Goal: Task Accomplishment & Management: Use online tool/utility

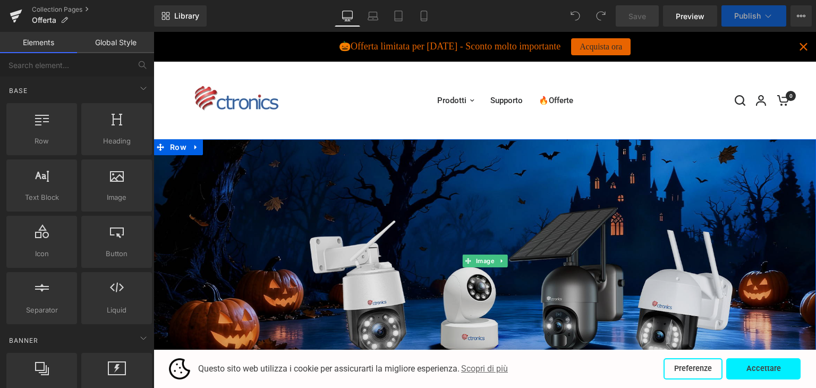
scroll to position [159, 0]
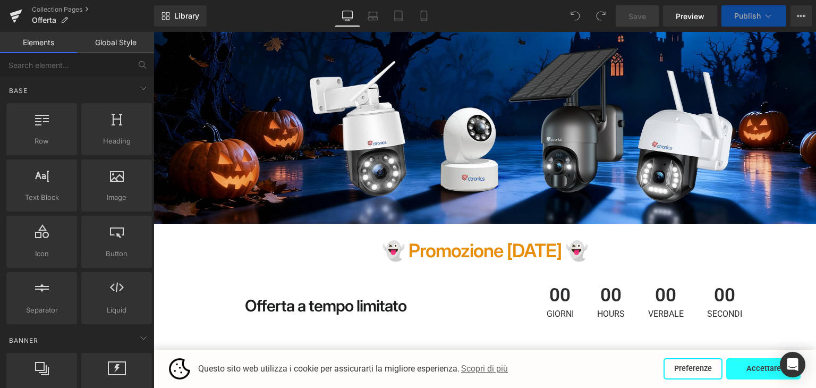
click at [747, 368] on button "Accettare" at bounding box center [763, 368] width 74 height 21
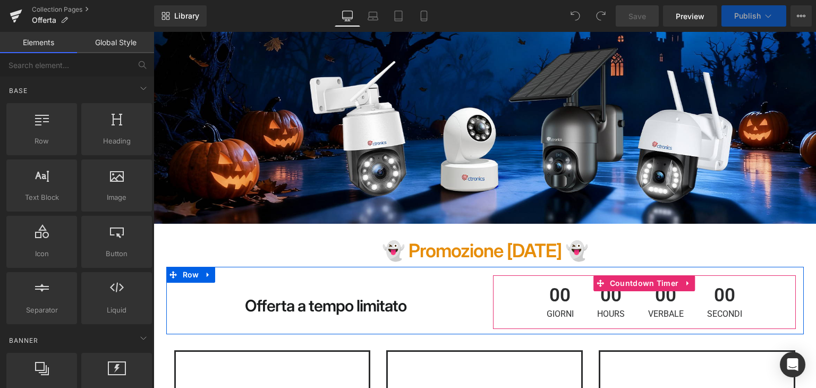
click at [648, 298] on span "00" at bounding box center [666, 298] width 36 height 24
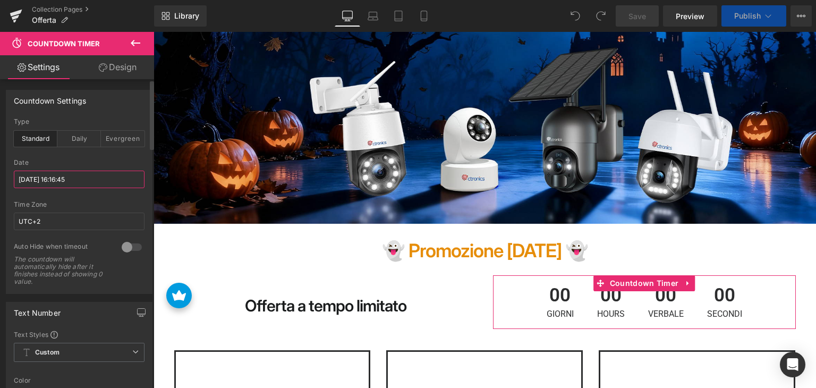
click at [99, 181] on input "[DATE] 16:16:45" at bounding box center [79, 179] width 131 height 18
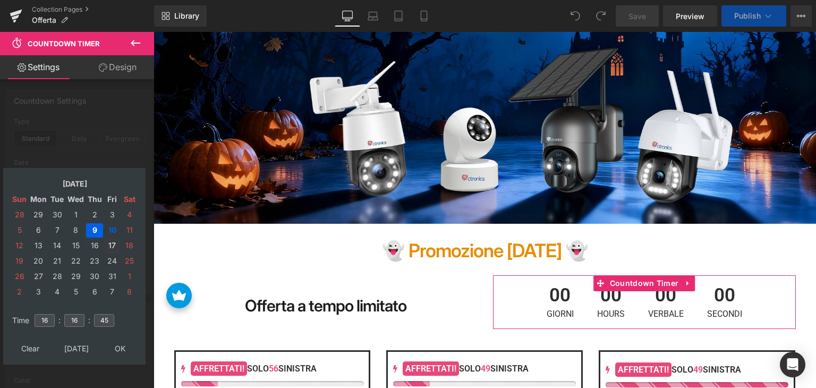
click at [114, 243] on td "17" at bounding box center [112, 245] width 16 height 14
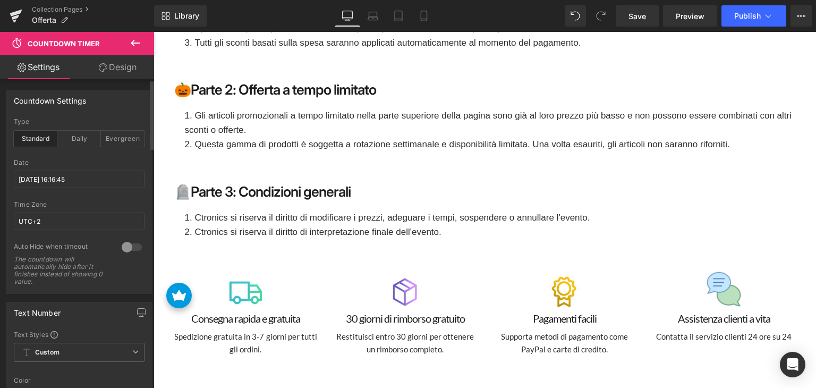
scroll to position [2337, 0]
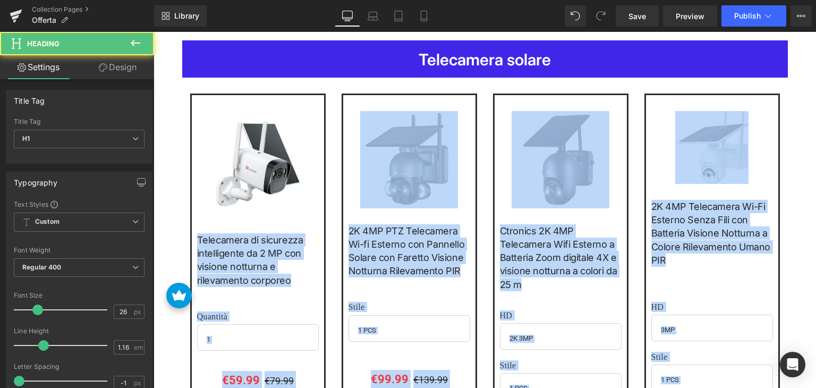
drag, startPoint x: 240, startPoint y: 87, endPoint x: 305, endPoint y: 86, distance: 65.3
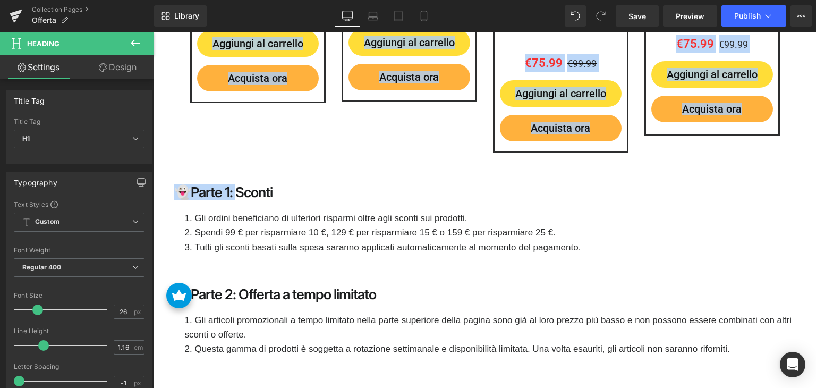
scroll to position [2238, 0]
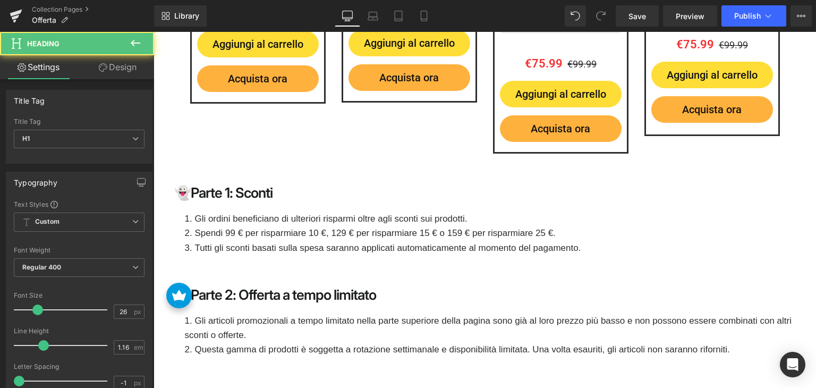
click at [303, 186] on h1 "👻Parte 1: Sconti" at bounding box center [484, 193] width 621 height 16
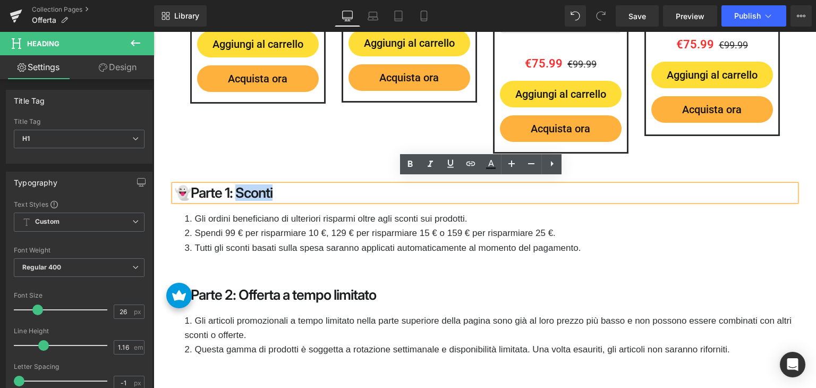
drag, startPoint x: 241, startPoint y: 186, endPoint x: 300, endPoint y: 185, distance: 58.4
click at [300, 185] on h1 "👻Parte 1: Sconti" at bounding box center [484, 193] width 621 height 16
paste div
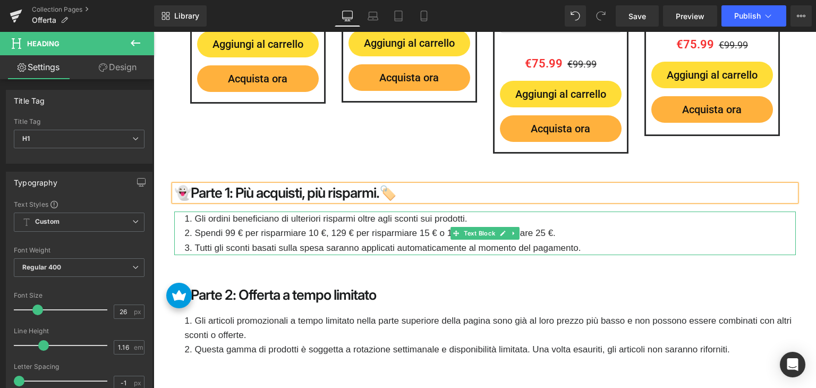
click at [248, 231] on li "Spendi 99 € per risparmiare 10 €, 129 € per risparmiare 15 € o 159 € per rispar…" at bounding box center [490, 233] width 611 height 14
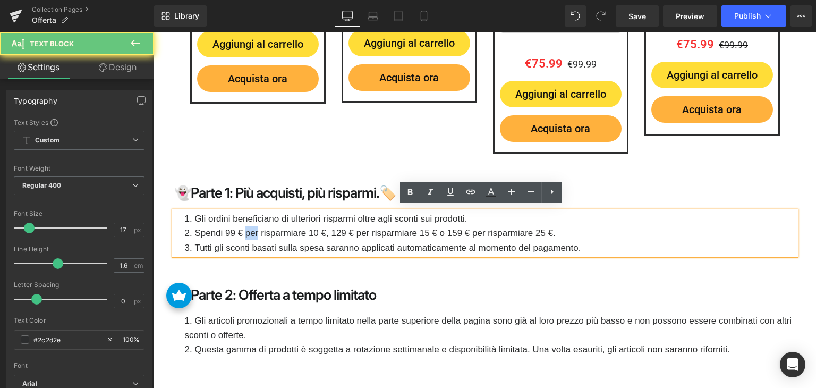
click at [248, 231] on li "Spendi 99 € per risparmiare 10 €, 129 € per risparmiare 15 € o 159 € per rispar…" at bounding box center [490, 233] width 611 height 14
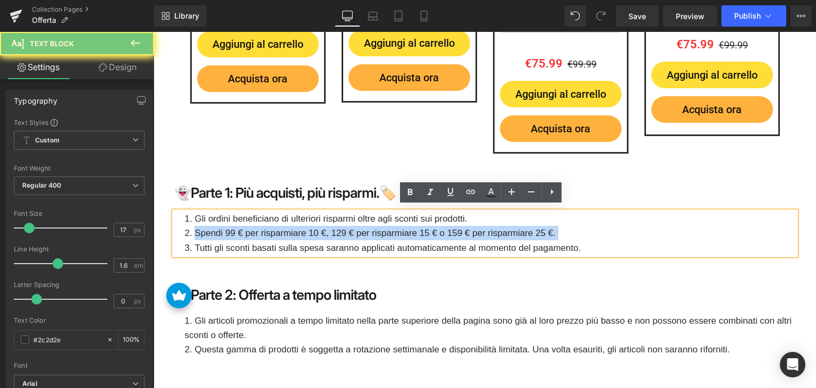
click at [248, 231] on li "Spendi 99 € per risparmiare 10 €, 129 € per risparmiare 15 € o 159 € per rispar…" at bounding box center [490, 233] width 611 height 14
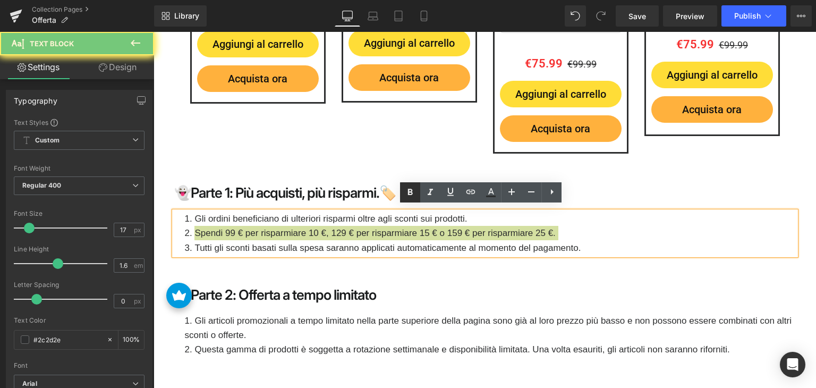
click at [404, 190] on icon at bounding box center [410, 192] width 13 height 13
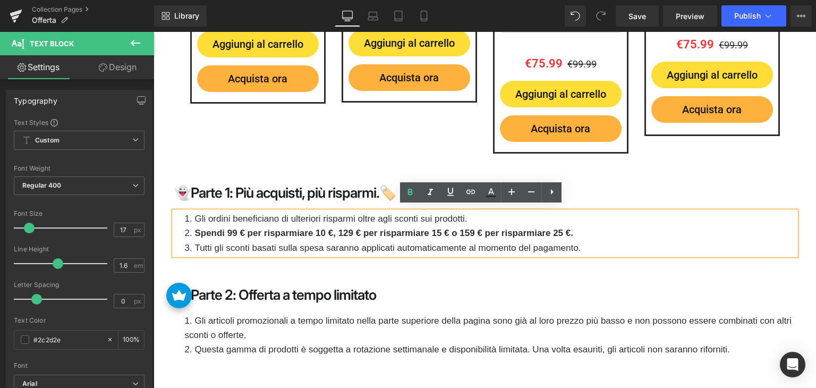
click at [465, 228] on strong "Spendi 99 € per risparmiare 10 €, 129 € per risparmiare 15 € o 159 € per rispar…" at bounding box center [383, 233] width 379 height 10
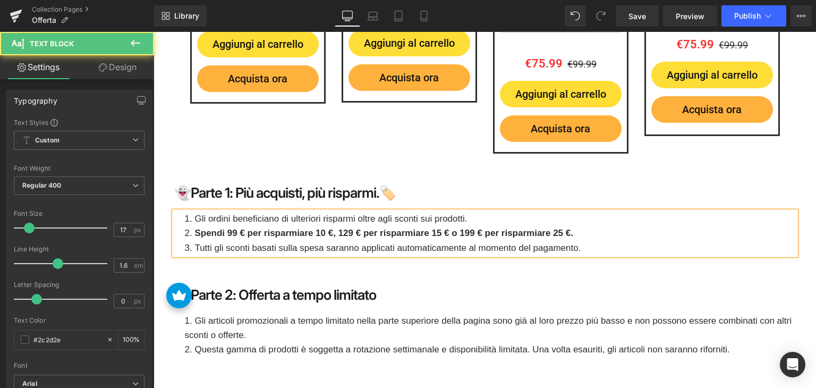
drag, startPoint x: 345, startPoint y: 227, endPoint x: 353, endPoint y: 243, distance: 18.1
click at [346, 228] on strong "Spendi 99 € per risparmiare 10 €, 129 € per risparmiare 15 € o 199 € per rispar…" at bounding box center [383, 233] width 379 height 10
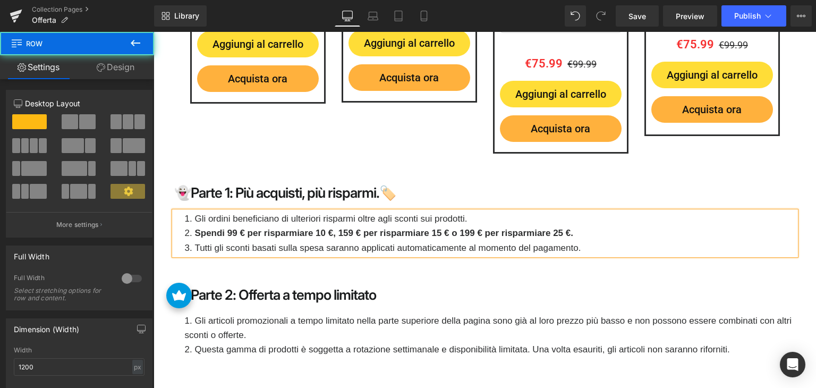
click at [493, 260] on div "👻Parte 1: Più acquisti, più risparmi.🏷️ Heading Gli ordini beneficiano di ulter…" at bounding box center [484, 225] width 637 height 81
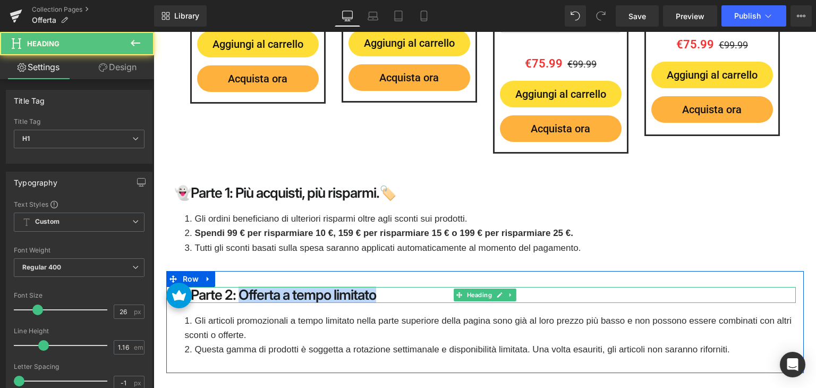
drag, startPoint x: 241, startPoint y: 289, endPoint x: 407, endPoint y: 287, distance: 165.7
click at [407, 287] on h1 "🎃Parte 2: Offerta a tempo limitato" at bounding box center [484, 295] width 621 height 16
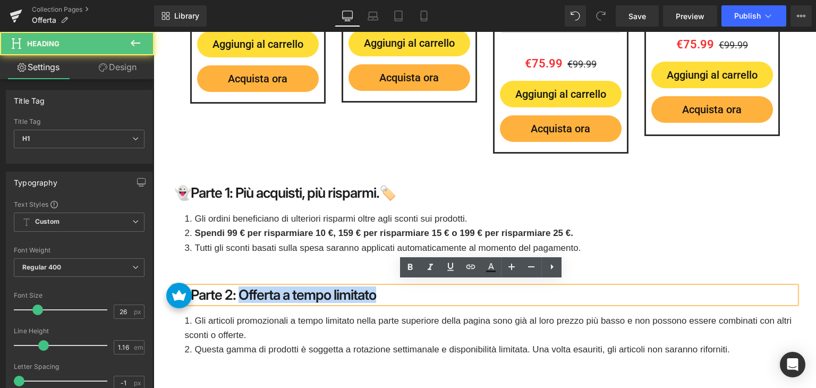
paste div
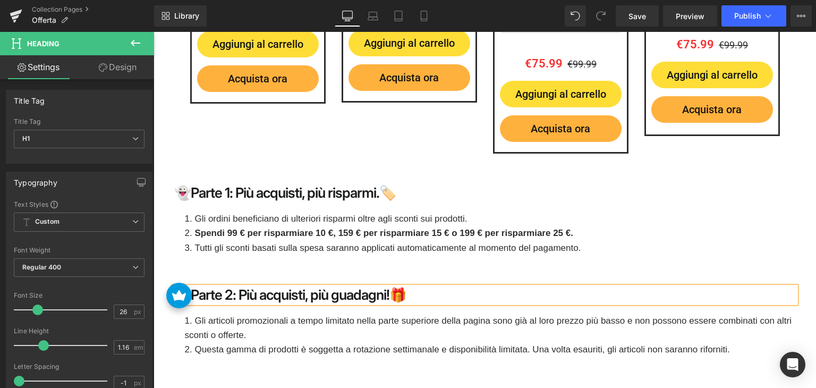
scroll to position [2344, 0]
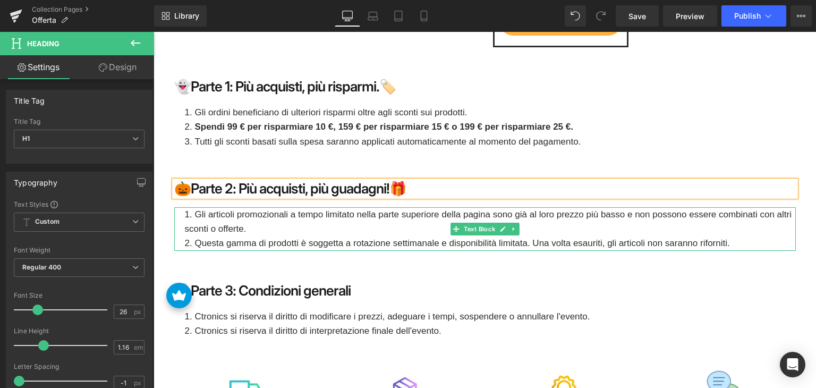
click at [234, 217] on li "Gli articoli promozionali a tempo limitato nella parte superiore della pagina s…" at bounding box center [490, 221] width 611 height 29
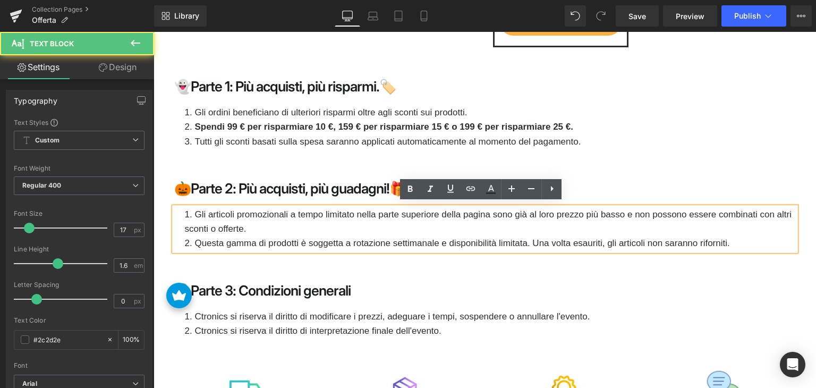
click at [259, 221] on li "Gli articoli promozionali a tempo limitato nella parte superiore della pagina s…" at bounding box center [490, 221] width 611 height 29
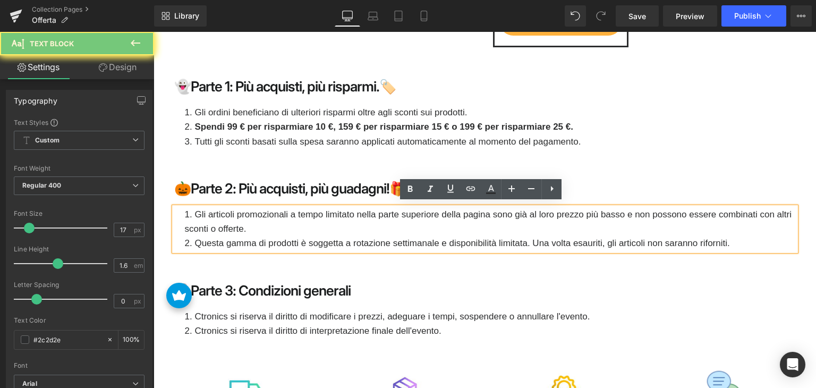
click at [259, 221] on li "Gli articoli promozionali a tempo limitato nella parte superiore della pagina s…" at bounding box center [490, 221] width 611 height 29
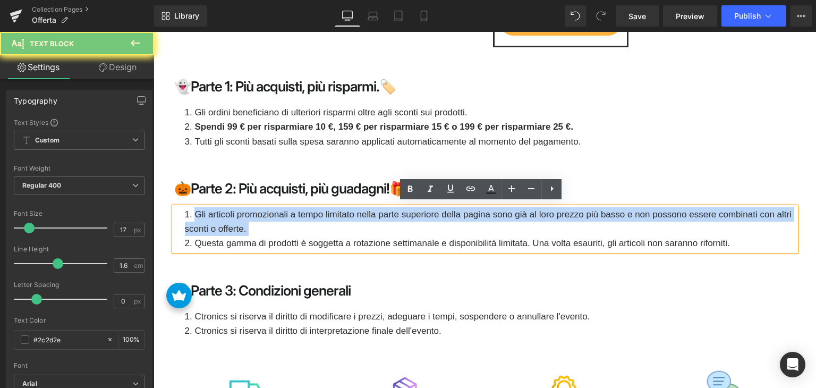
click at [259, 221] on li "Gli articoli promozionali a tempo limitato nella parte superiore della pagina s…" at bounding box center [490, 221] width 611 height 29
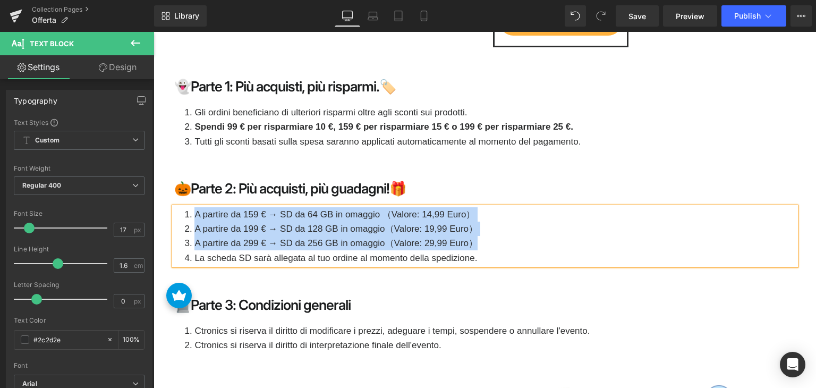
drag, startPoint x: 480, startPoint y: 234, endPoint x: 189, endPoint y: 198, distance: 293.8
click at [187, 198] on div "🎃Parte 2: Più acquisti, più guadagni!🎁 Heading A partire da 159 € → SD da 64 GB…" at bounding box center [484, 228] width 637 height 95
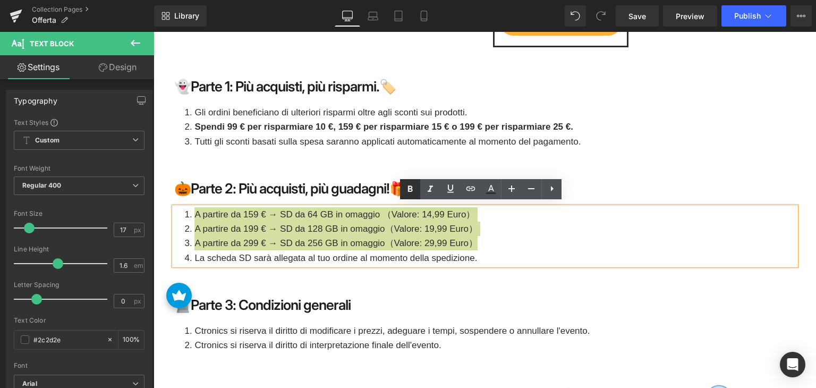
click at [412, 192] on icon at bounding box center [410, 189] width 13 height 13
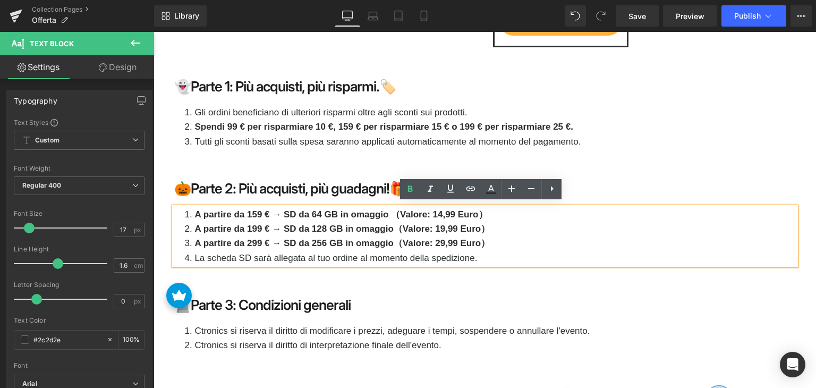
click at [515, 236] on li "A partire da 299 € → SD da 256 GB in omaggio（Valore: 29,99 Euro）" at bounding box center [490, 243] width 611 height 14
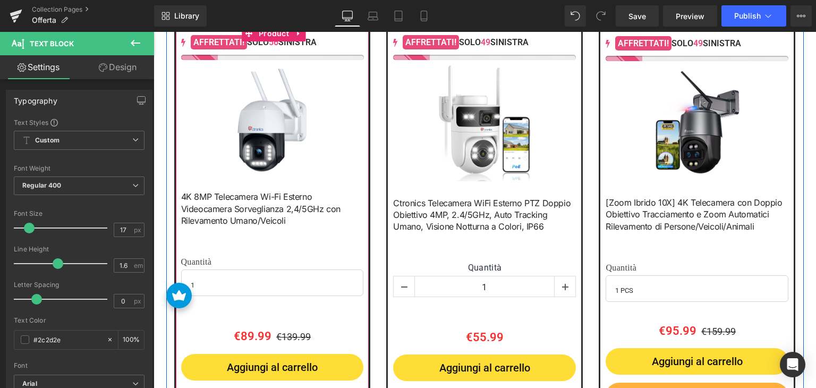
scroll to position [539, 0]
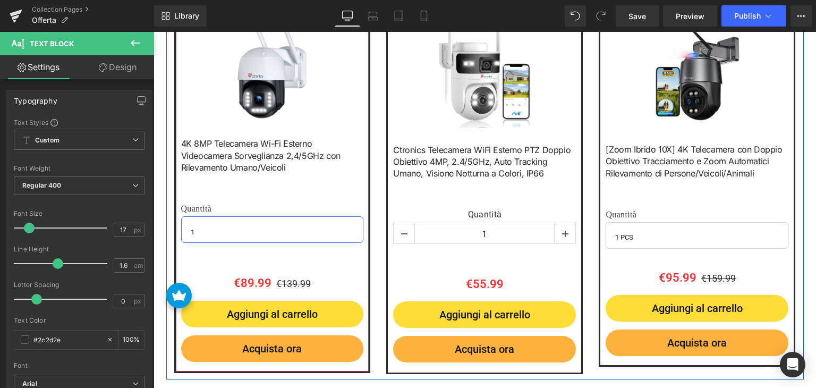
click at [259, 228] on select "1 2 3 4" at bounding box center [272, 229] width 183 height 27
click at [267, 234] on span "(P) Variants" at bounding box center [273, 233] width 50 height 16
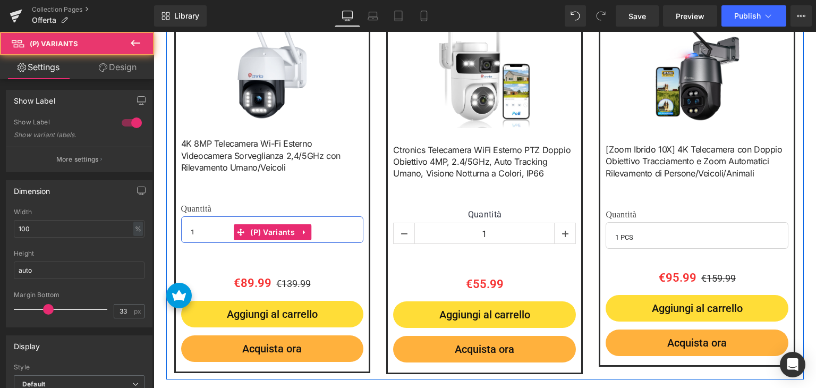
click at [206, 230] on select "1 2 3 4" at bounding box center [272, 229] width 183 height 27
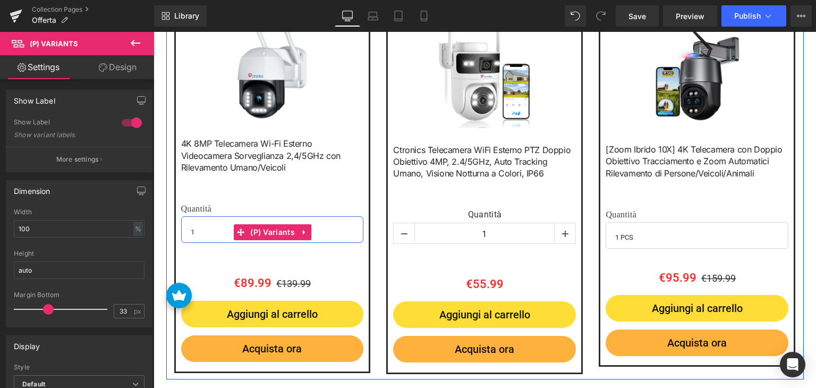
select select "2"
click at [181, 216] on select "1 2 3 4" at bounding box center [272, 229] width 183 height 27
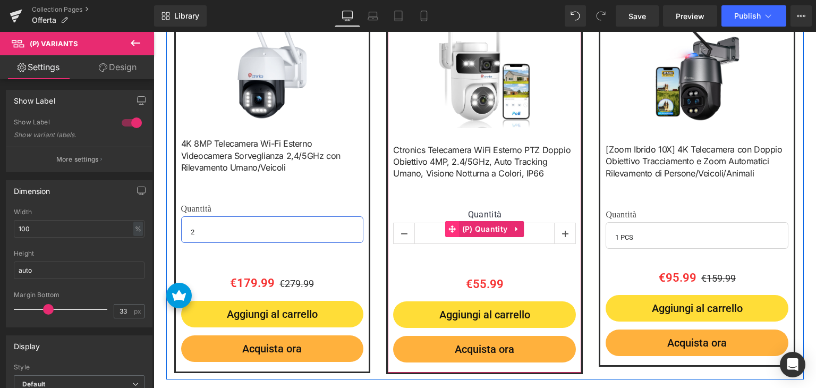
click at [449, 228] on icon at bounding box center [452, 228] width 7 height 7
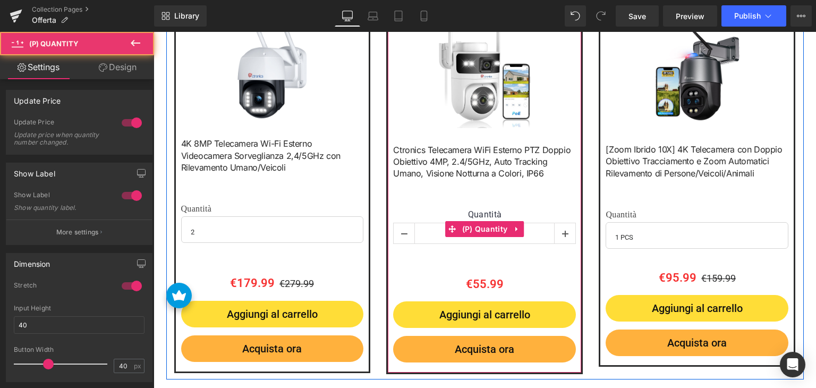
drag, startPoint x: 426, startPoint y: 235, endPoint x: 415, endPoint y: 235, distance: 11.2
click at [426, 235] on input "1" at bounding box center [484, 233] width 139 height 21
click at [563, 234] on icon at bounding box center [565, 234] width 6 height 6
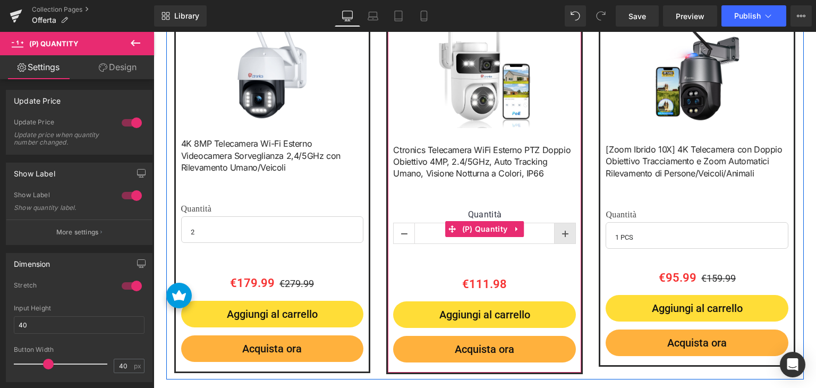
click at [562, 236] on icon at bounding box center [565, 234] width 6 height 6
type input "3"
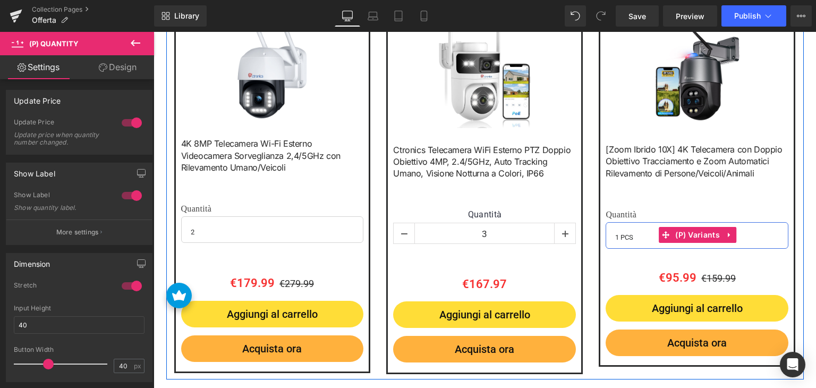
click at [770, 235] on select "1 PCS 2 PCS 3 PCS 4 PCS" at bounding box center [696, 235] width 183 height 27
click at [605, 222] on select "1 PCS 2 PCS 3 PCS 4 PCS" at bounding box center [696, 235] width 183 height 27
click at [612, 237] on select "1 PCS 2 PCS 3 PCS 4 PCS" at bounding box center [696, 235] width 183 height 27
select select "1 PCS"
click at [605, 222] on select "1 PCS 2 PCS 3 PCS 4 PCS" at bounding box center [696, 235] width 183 height 27
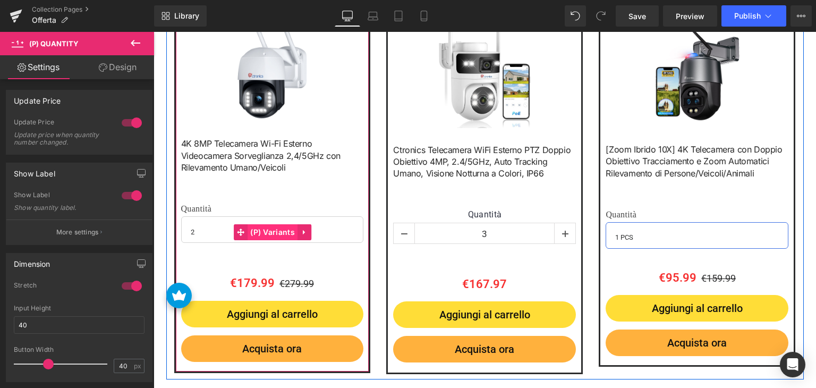
click at [269, 233] on span "(P) Variants" at bounding box center [273, 232] width 50 height 16
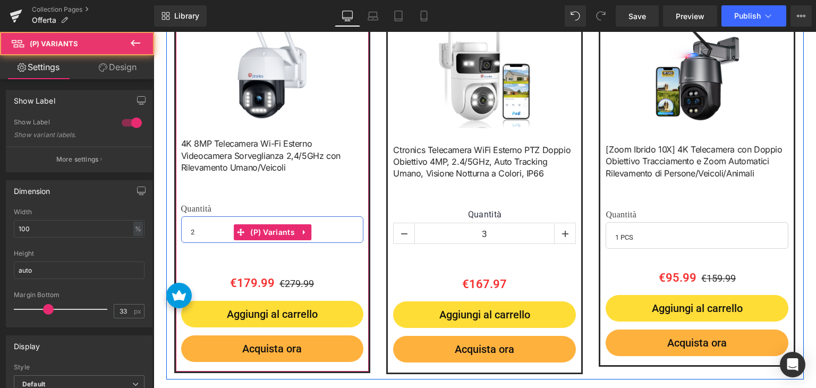
click at [213, 231] on select "1 2 3 4" at bounding box center [272, 229] width 183 height 27
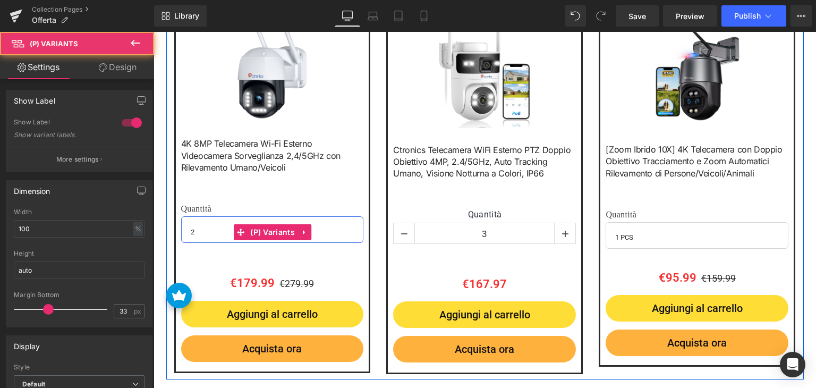
select select "1"
click at [181, 216] on select "1 2 3 4" at bounding box center [272, 229] width 183 height 27
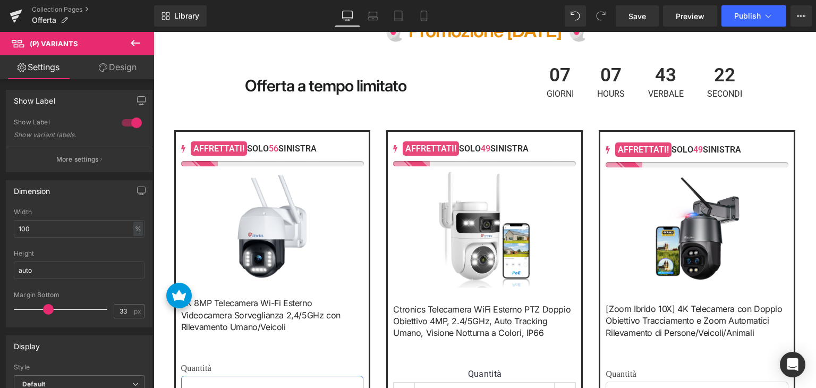
scroll to position [592, 0]
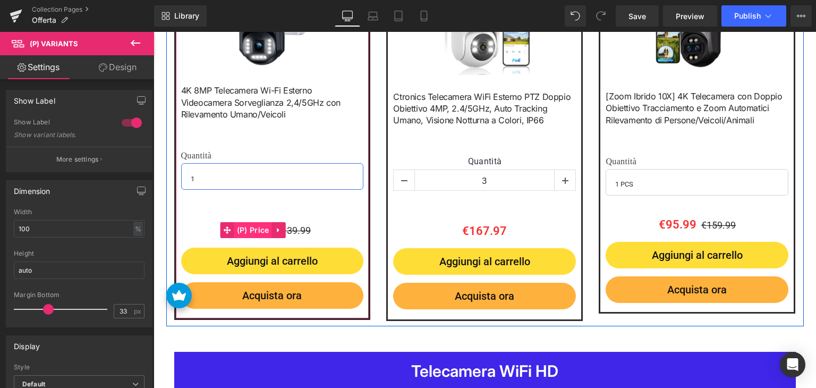
click at [248, 233] on span "(P) Price" at bounding box center [253, 230] width 38 height 16
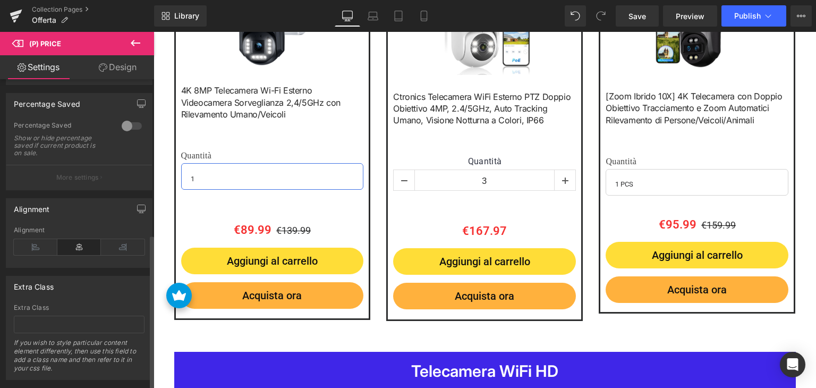
scroll to position [478, 0]
click at [130, 128] on div at bounding box center [131, 124] width 25 height 17
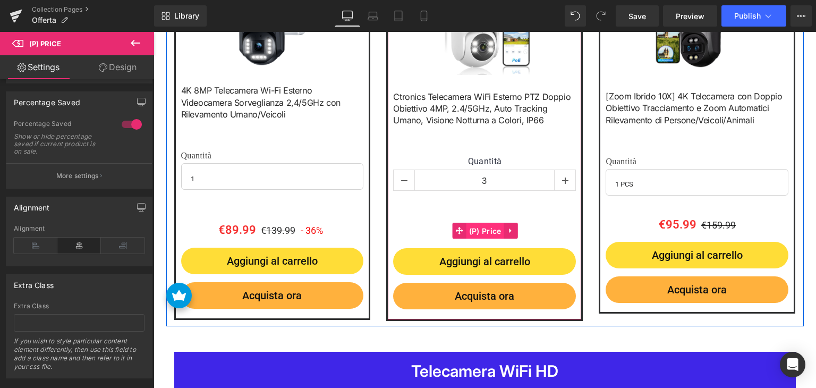
click at [487, 229] on span "(P) Price" at bounding box center [485, 231] width 38 height 16
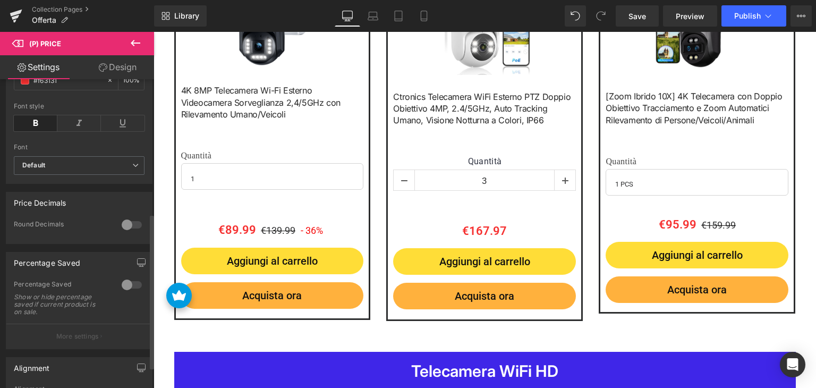
scroll to position [319, 0]
drag, startPoint x: 131, startPoint y: 293, endPoint x: 10, endPoint y: 260, distance: 126.0
click at [131, 292] on div at bounding box center [131, 283] width 25 height 17
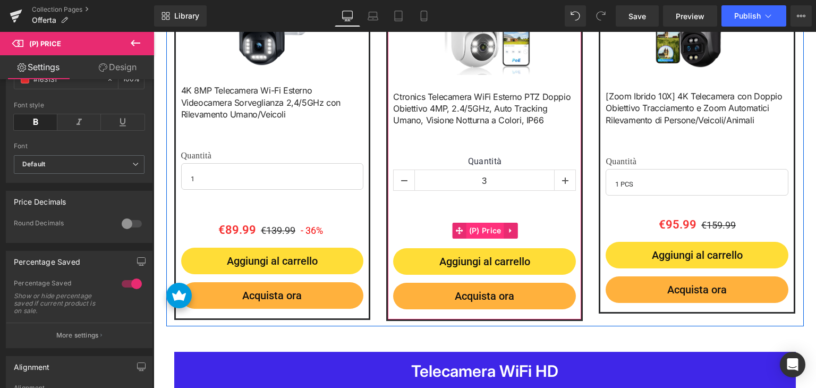
click at [480, 229] on span "(P) Price" at bounding box center [485, 231] width 38 height 16
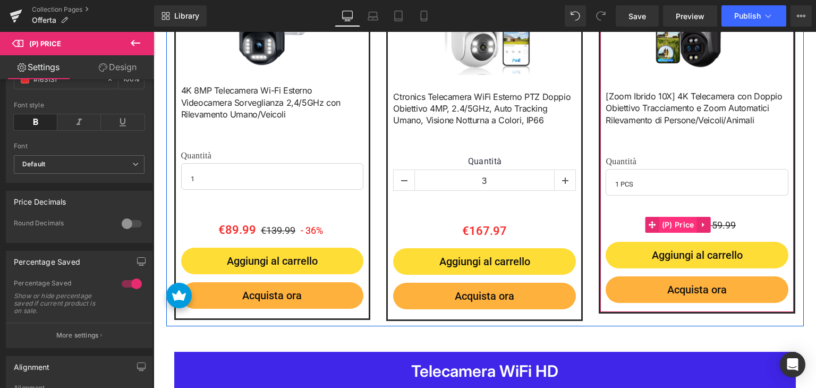
click at [673, 228] on span "(P) Price" at bounding box center [678, 225] width 38 height 16
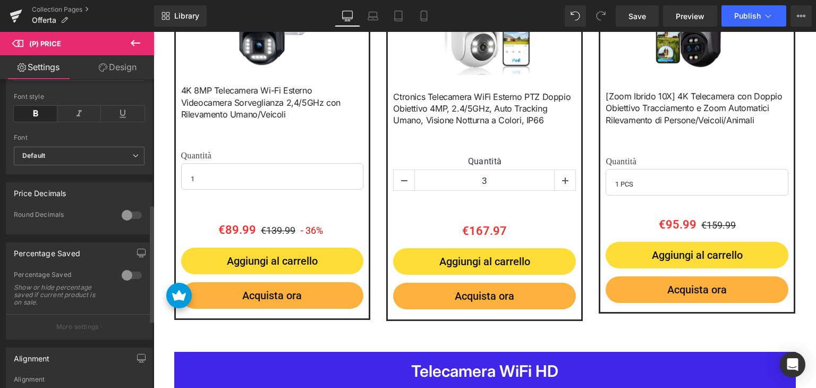
scroll to position [478, 0]
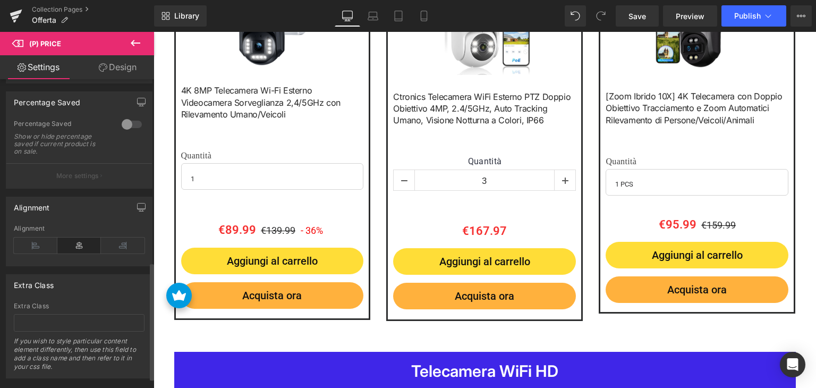
click at [125, 133] on div at bounding box center [131, 124] width 25 height 17
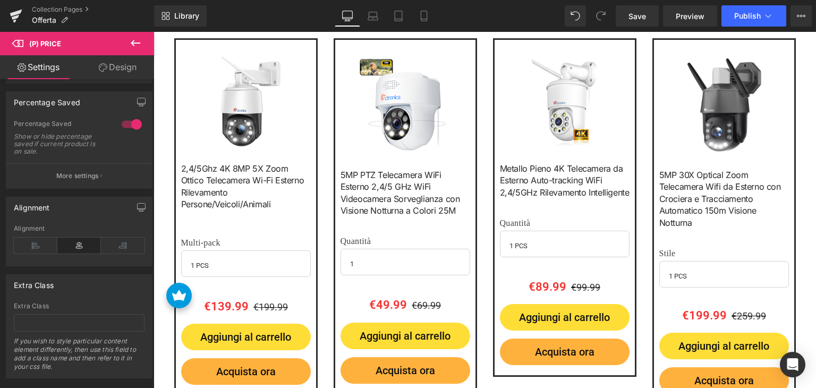
scroll to position [1070, 0]
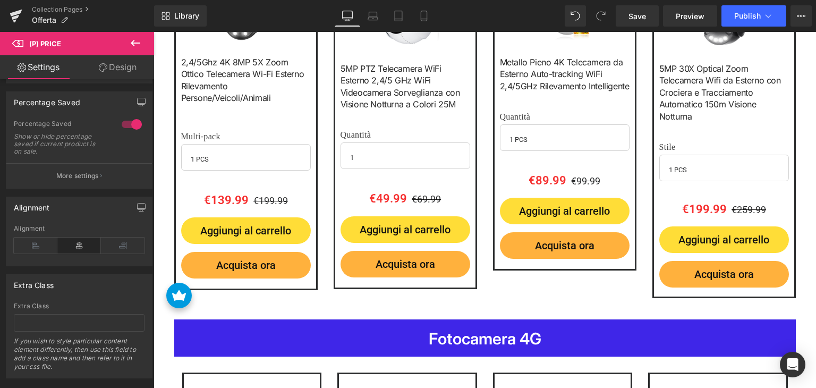
click at [221, 202] on div "€139.99 €199.99 (P) Price" at bounding box center [246, 200] width 130 height 19
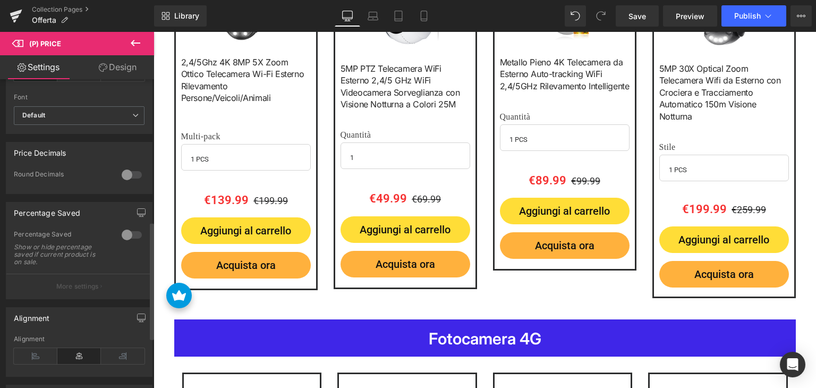
scroll to position [372, 0]
click at [119, 237] on div at bounding box center [131, 230] width 25 height 17
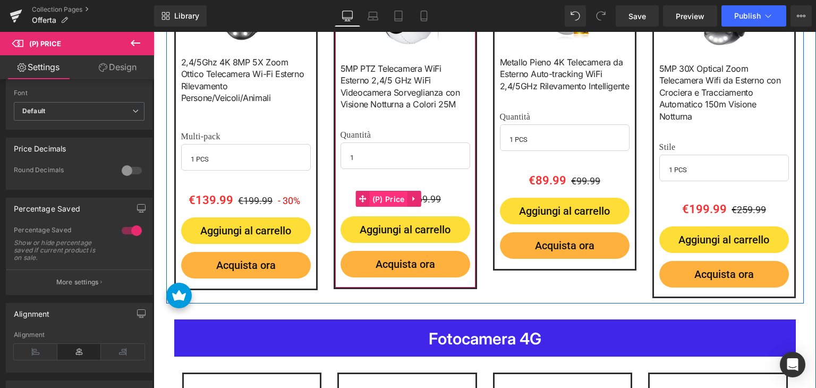
click at [388, 198] on span "(P) Price" at bounding box center [389, 199] width 38 height 16
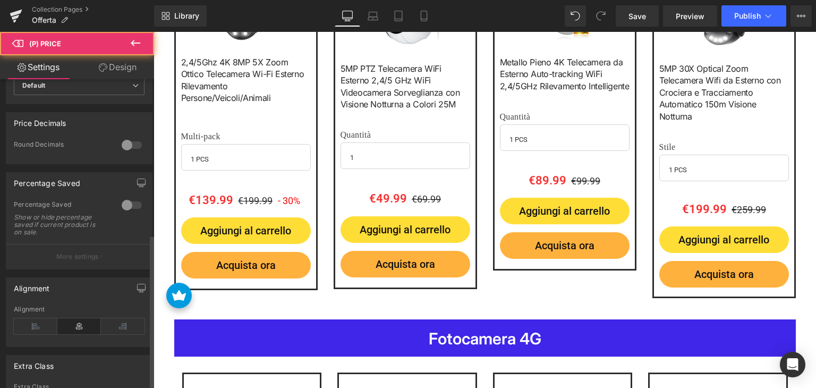
scroll to position [503, 0]
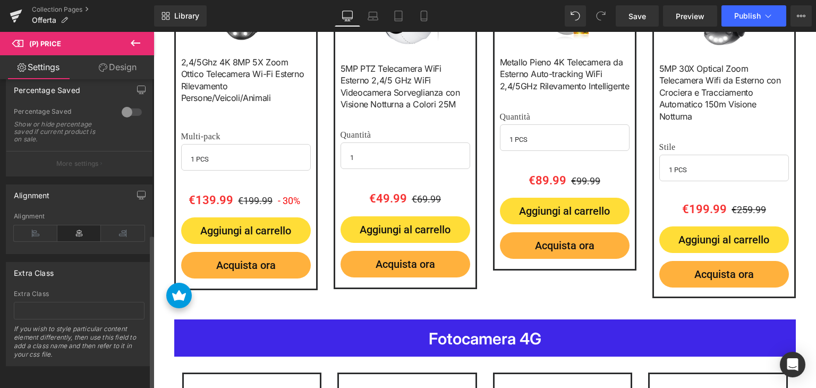
click at [125, 104] on div at bounding box center [131, 112] width 25 height 17
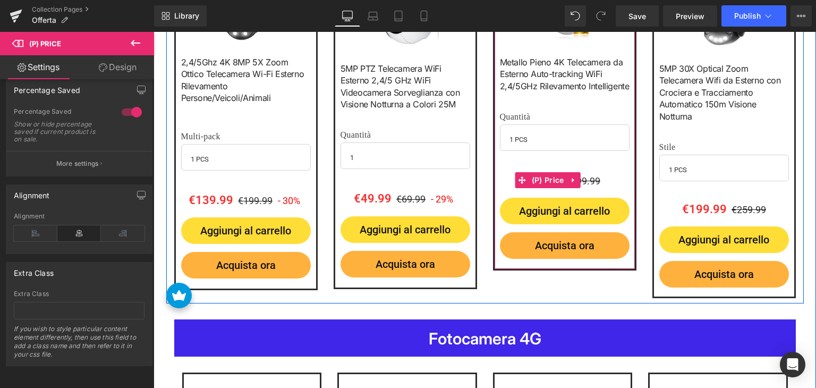
click at [550, 175] on span "(P) Price" at bounding box center [548, 180] width 38 height 16
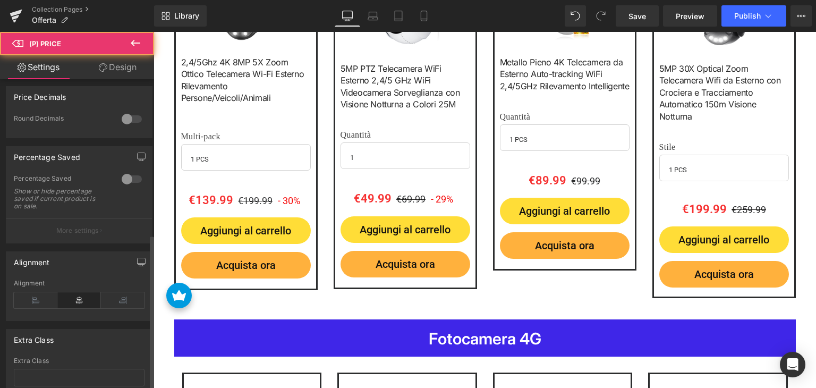
scroll to position [425, 0]
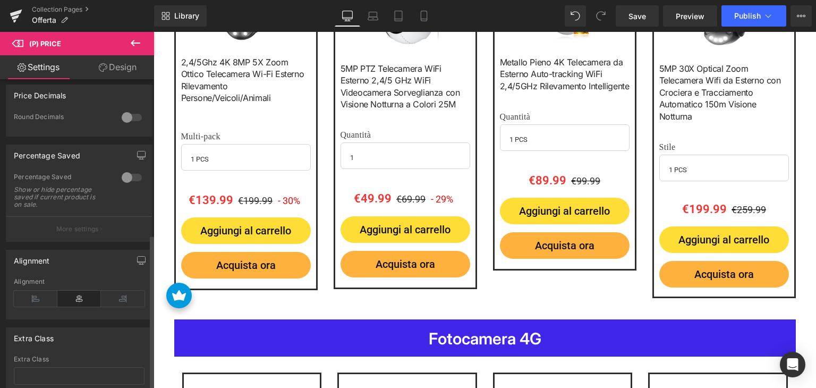
click at [126, 180] on div at bounding box center [131, 177] width 25 height 17
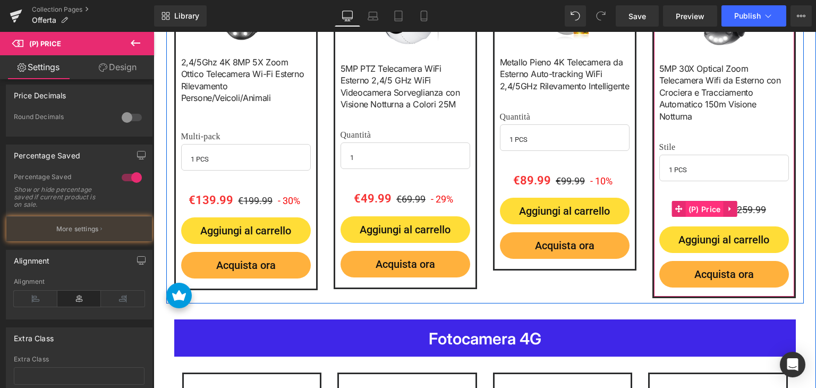
click at [709, 207] on span "(P) Price" at bounding box center [705, 209] width 38 height 16
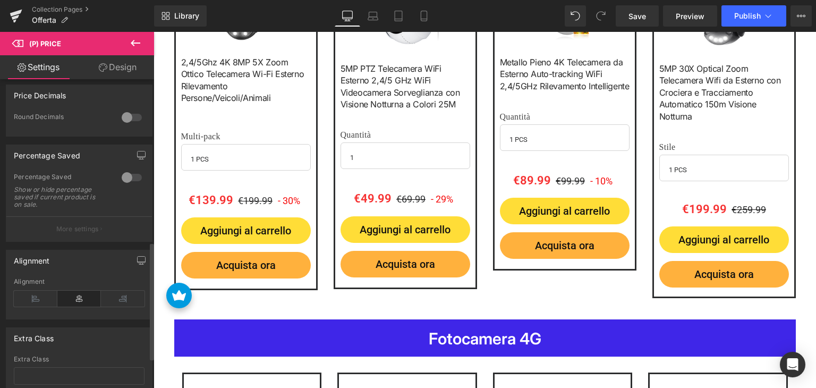
click at [132, 186] on div at bounding box center [131, 177] width 25 height 17
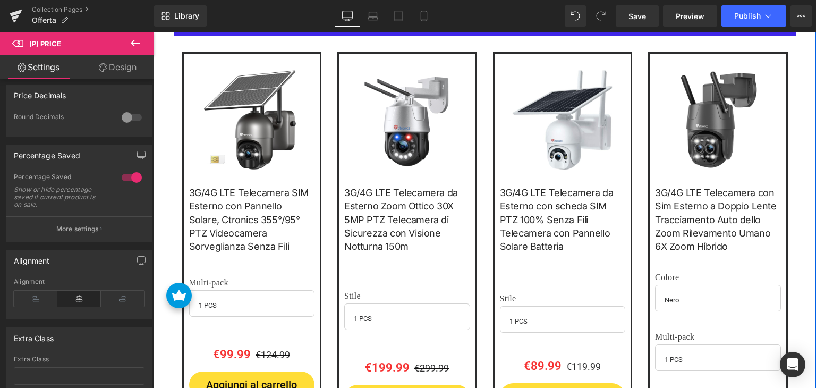
scroll to position [1495, 0]
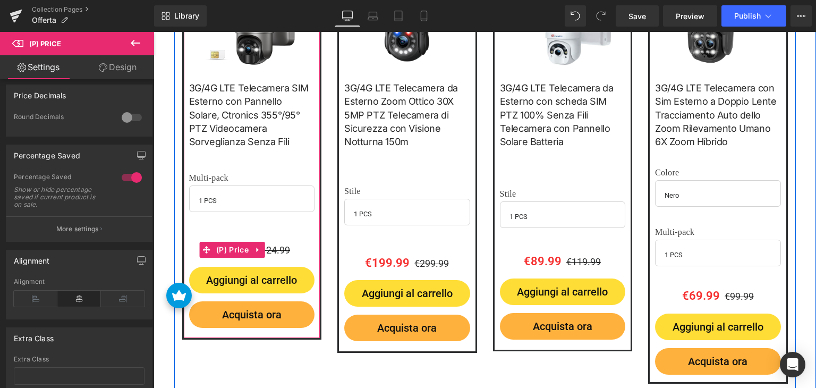
drag, startPoint x: 233, startPoint y: 244, endPoint x: 182, endPoint y: 247, distance: 51.1
click at [233, 244] on span "(P) Price" at bounding box center [233, 250] width 38 height 16
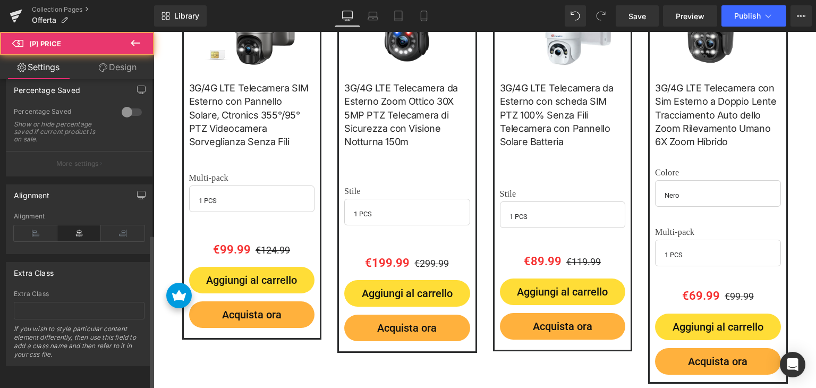
scroll to position [503, 0]
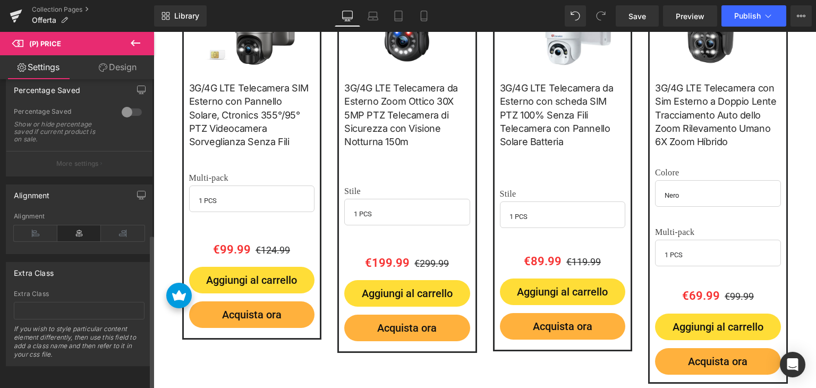
click at [124, 104] on div at bounding box center [131, 112] width 25 height 17
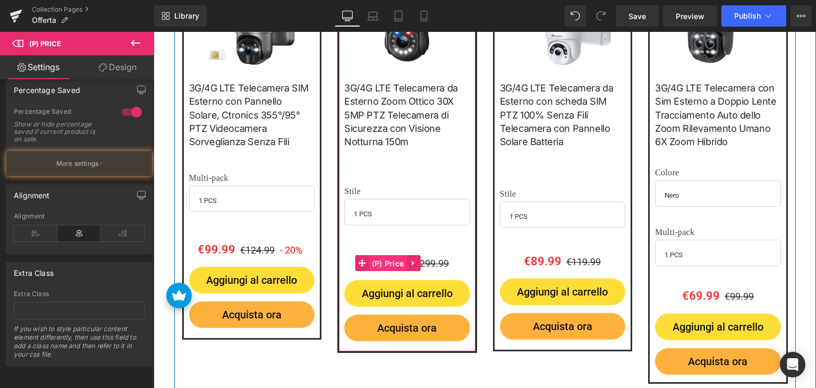
click at [389, 261] on span "(P) Price" at bounding box center [388, 263] width 38 height 16
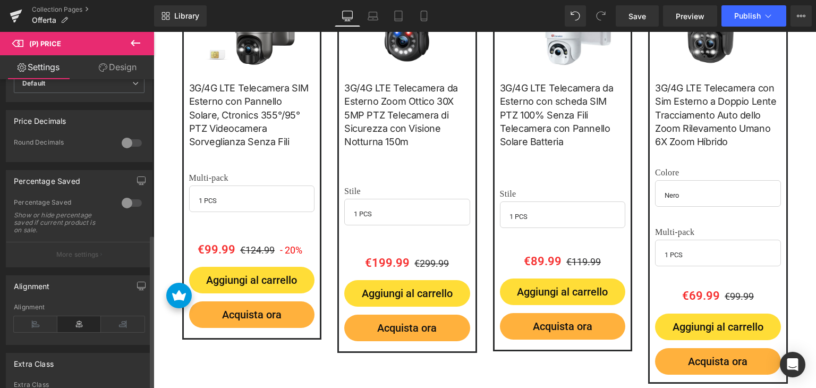
scroll to position [397, 0]
click at [130, 209] on div at bounding box center [131, 205] width 25 height 17
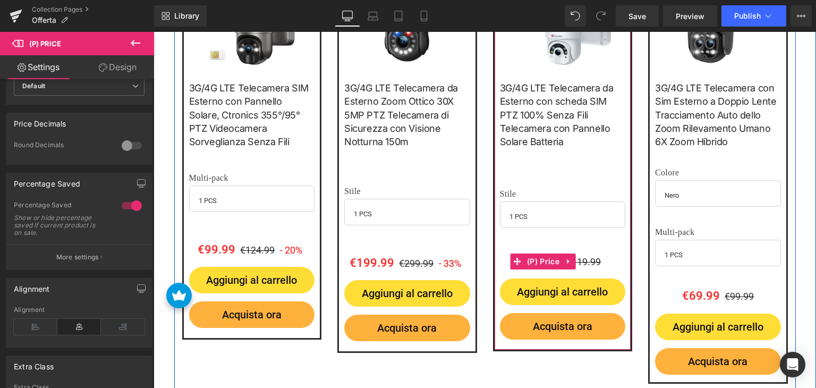
drag, startPoint x: 545, startPoint y: 241, endPoint x: 499, endPoint y: 248, distance: 46.6
click at [546, 253] on span "(P) Price" at bounding box center [543, 261] width 38 height 16
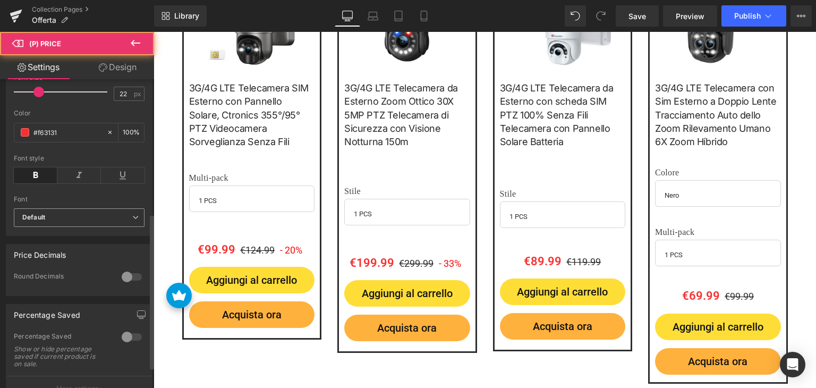
scroll to position [478, 0]
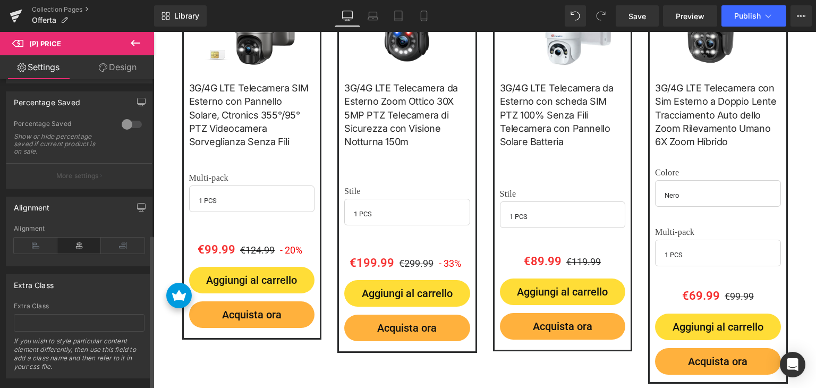
drag, startPoint x: 132, startPoint y: 127, endPoint x: 147, endPoint y: 120, distance: 16.9
click at [132, 127] on div at bounding box center [131, 124] width 25 height 17
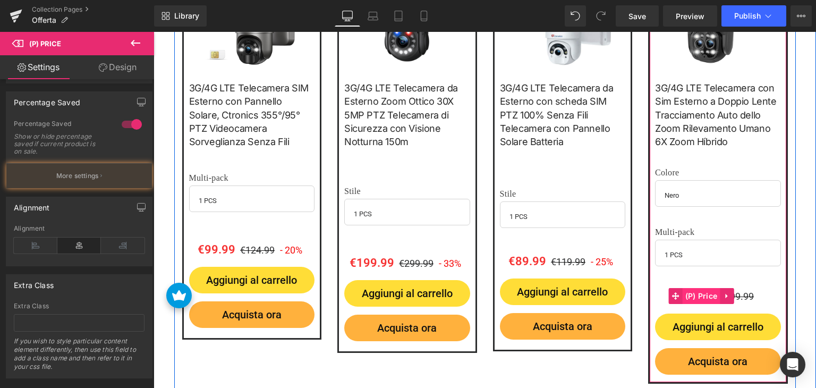
click at [701, 297] on span "(P) Price" at bounding box center [702, 296] width 38 height 16
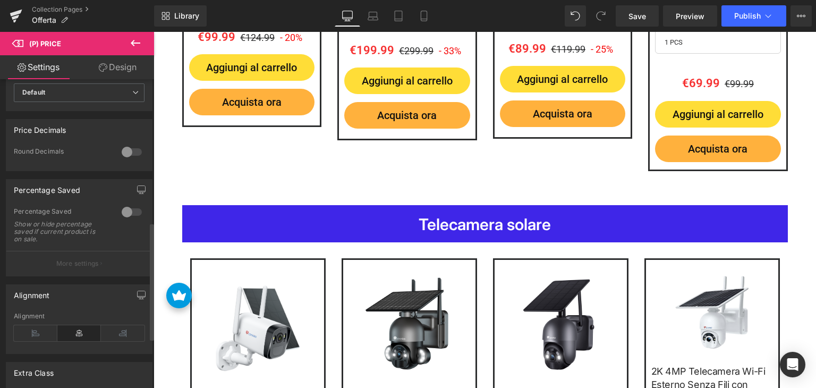
scroll to position [372, 0]
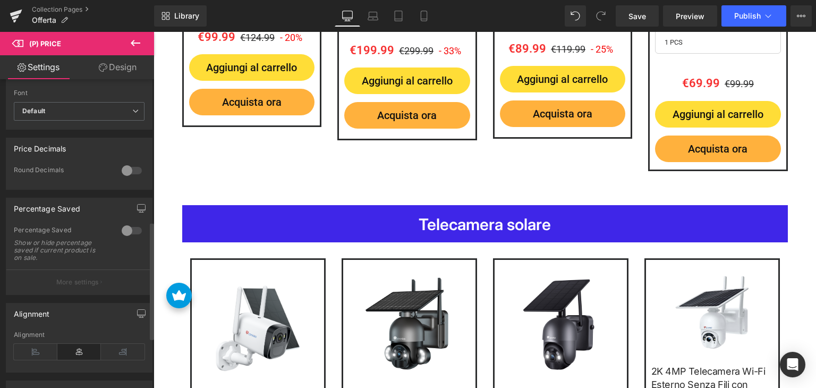
click at [130, 232] on div at bounding box center [131, 230] width 25 height 17
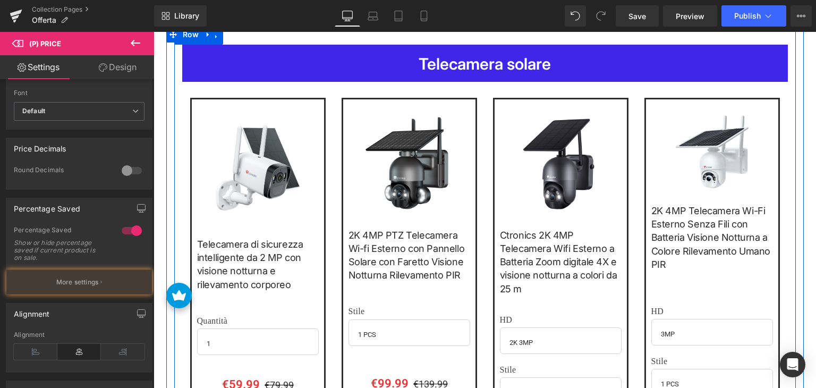
scroll to position [2026, 0]
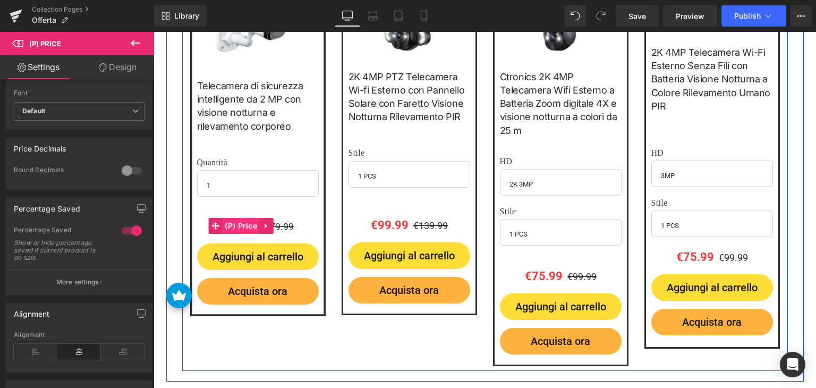
click at [244, 221] on span "(P) Price" at bounding box center [241, 226] width 38 height 16
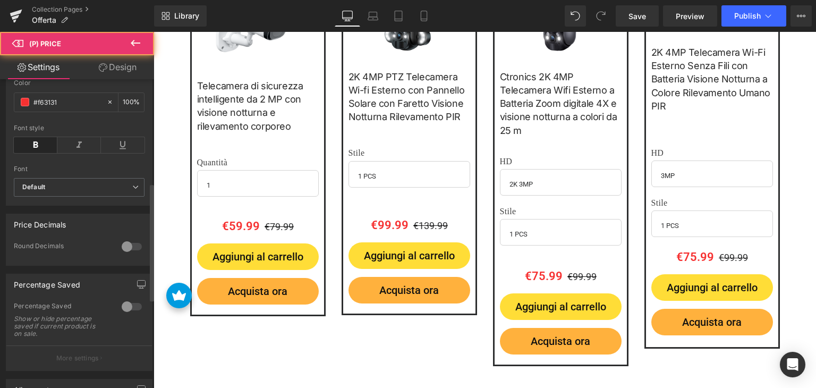
scroll to position [425, 0]
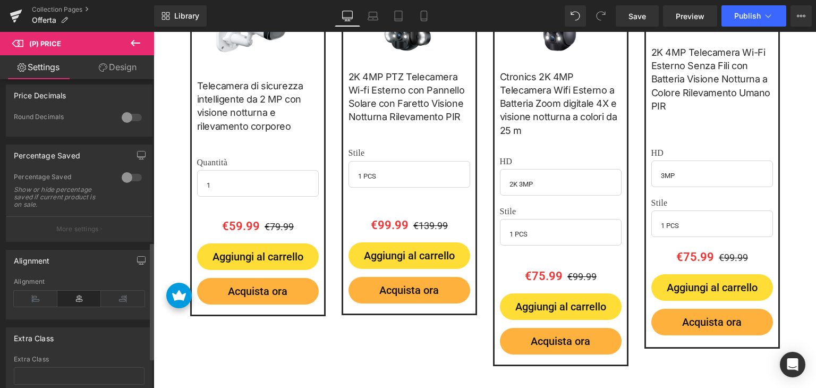
click at [125, 181] on div at bounding box center [131, 177] width 25 height 17
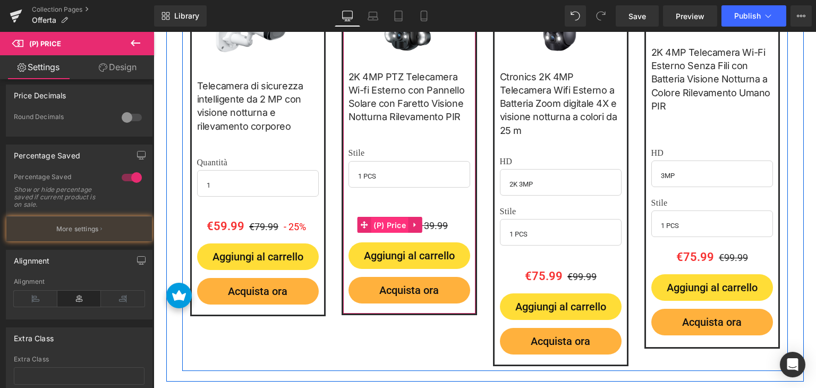
click at [399, 219] on span "(P) Price" at bounding box center [390, 225] width 38 height 16
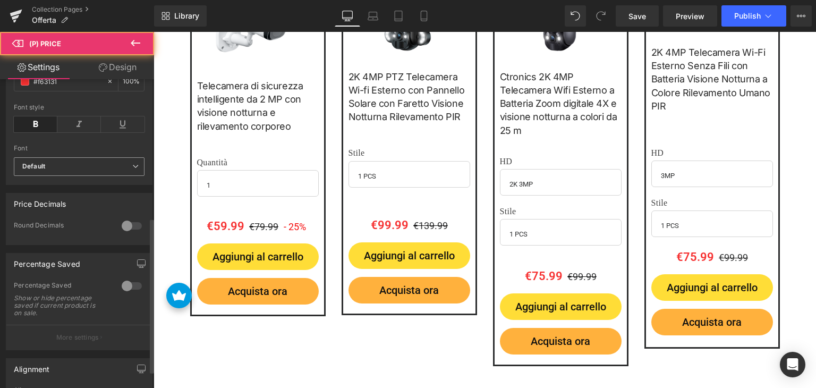
scroll to position [478, 0]
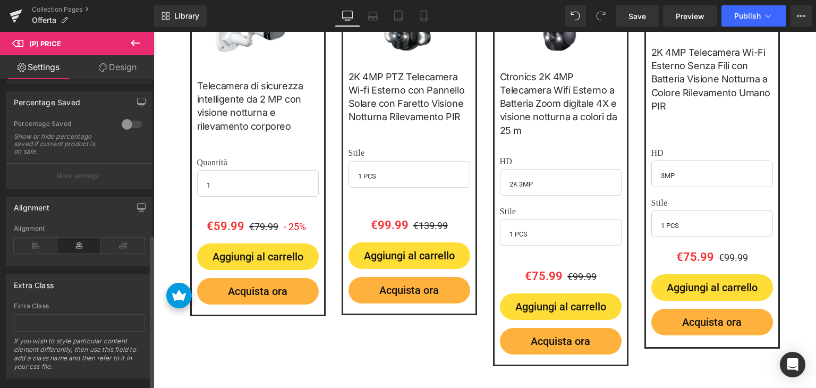
click at [127, 128] on div at bounding box center [131, 124] width 25 height 17
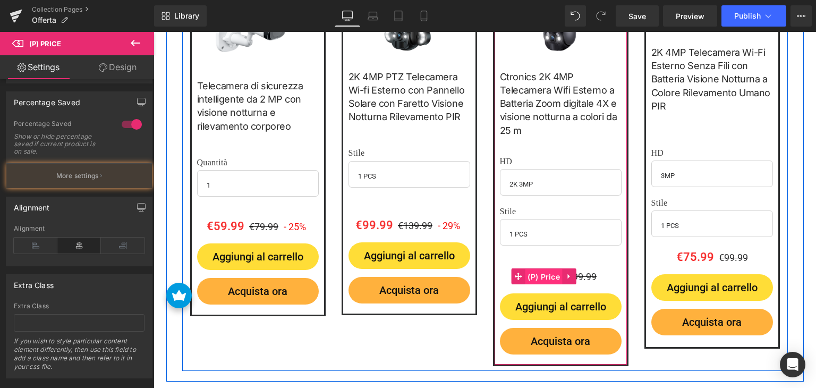
click at [536, 274] on span "(P) Price" at bounding box center [544, 277] width 38 height 16
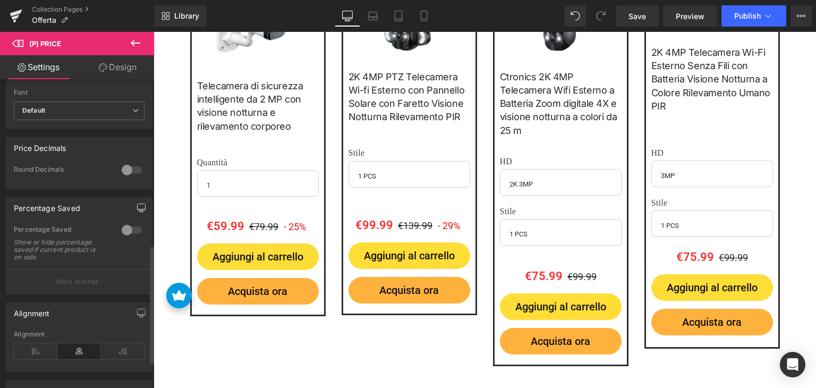
scroll to position [372, 0]
click at [129, 234] on div at bounding box center [131, 230] width 25 height 17
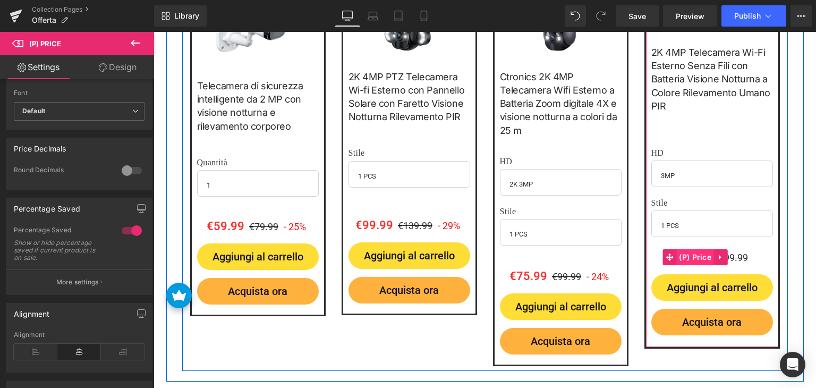
click at [697, 249] on span "(P) Price" at bounding box center [695, 257] width 38 height 16
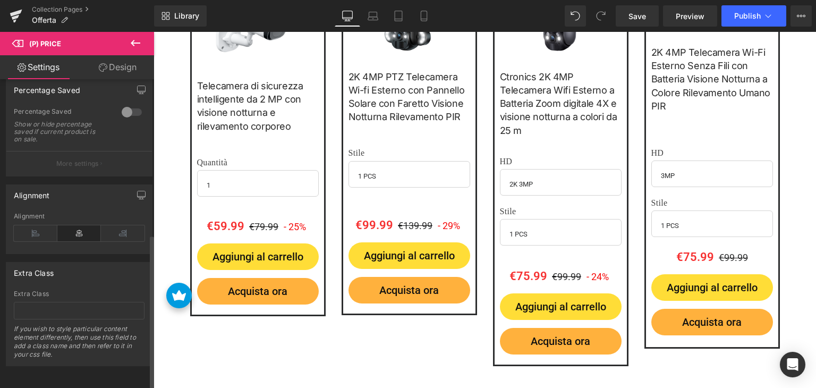
scroll to position [503, 0]
click at [124, 107] on div at bounding box center [131, 112] width 25 height 17
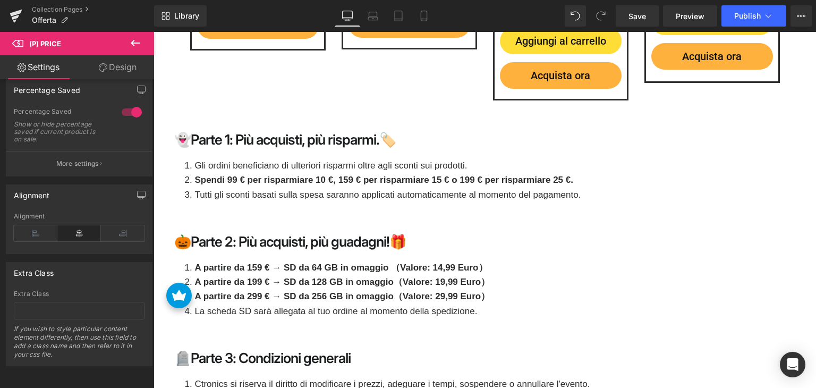
scroll to position [2238, 0]
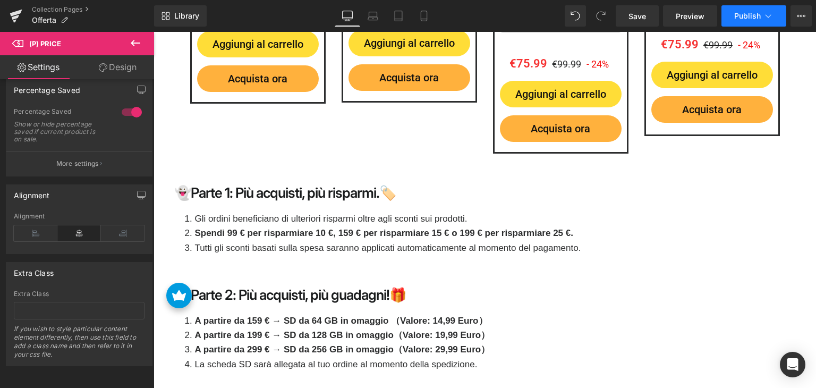
click at [756, 12] on span "Publish" at bounding box center [747, 16] width 27 height 8
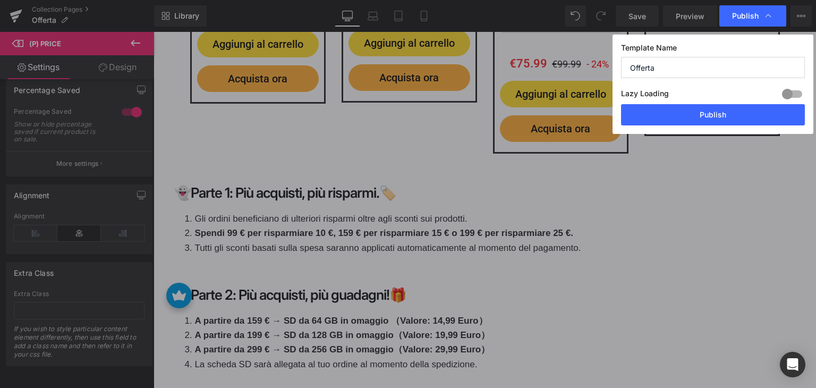
click at [719, 104] on div "Lazy Loading Build Upgrade plan to unlock" at bounding box center [713, 96] width 184 height 18
drag, startPoint x: 719, startPoint y: 109, endPoint x: 315, endPoint y: 355, distance: 472.7
click at [719, 109] on button "Publish" at bounding box center [713, 114] width 184 height 21
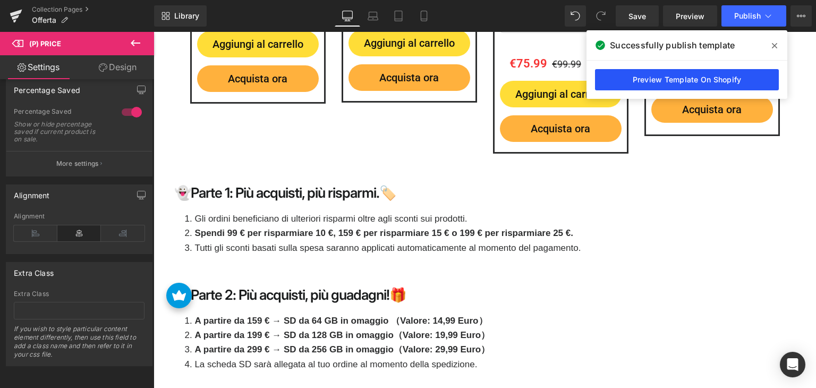
click at [671, 80] on link "Preview Template On Shopify" at bounding box center [687, 79] width 184 height 21
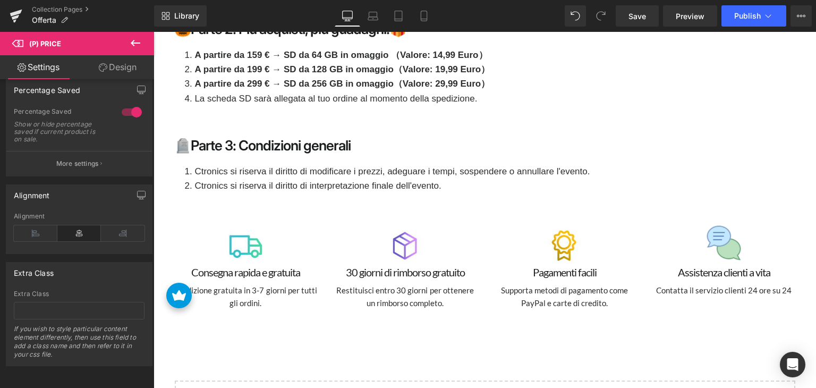
scroll to position [2398, 0]
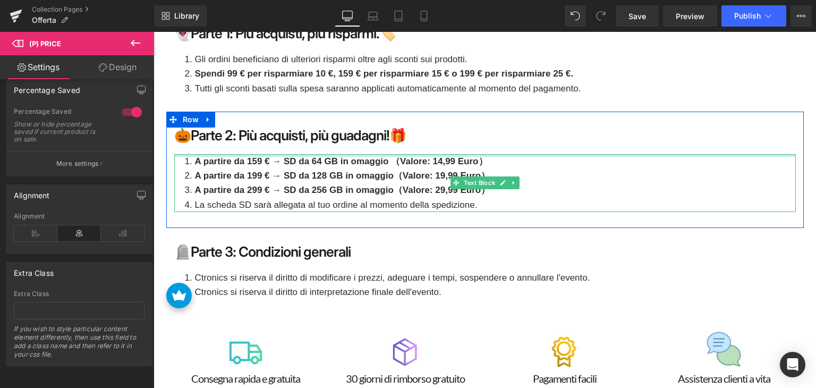
click at [442, 156] on strong "A partire da 159 € → SD da 64 GB in omaggio （Valore: 14,99 Euro）" at bounding box center [340, 161] width 293 height 10
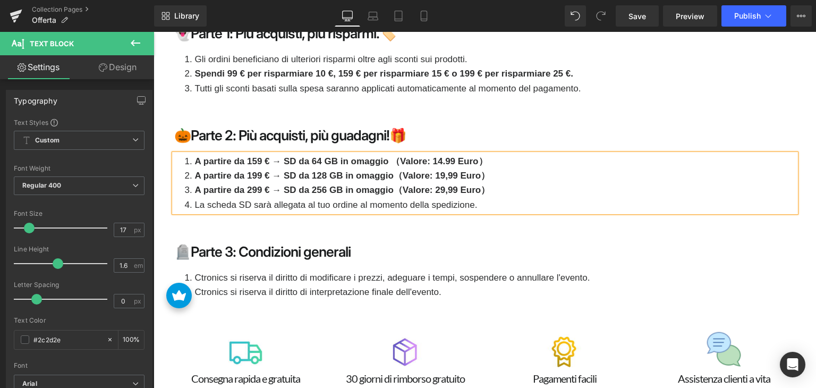
click at [445, 172] on strong "A partire da 199 € → SD da 128 GB in omaggio（Valore: 19,99 Euro）" at bounding box center [341, 175] width 295 height 10
click at [444, 185] on strong "A partire da 299 € → SD da 256 GB in omaggio（Valore: 29,99 Euro）" at bounding box center [341, 190] width 295 height 10
click at [748, 12] on span "Publish" at bounding box center [747, 16] width 27 height 8
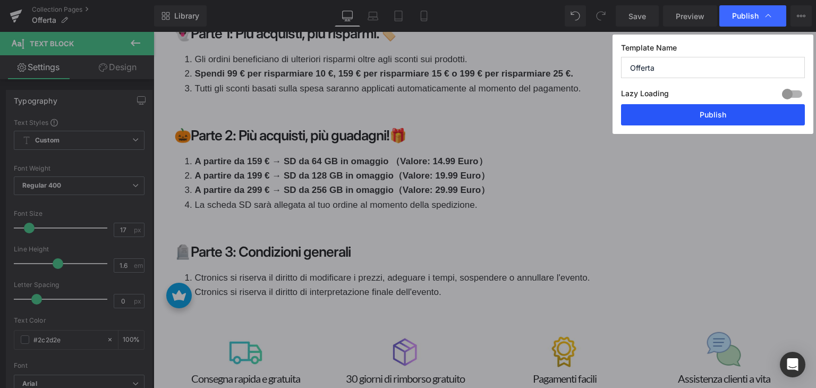
drag, startPoint x: 721, startPoint y: 109, endPoint x: 194, endPoint y: 42, distance: 530.5
click at [721, 109] on button "Publish" at bounding box center [713, 114] width 184 height 21
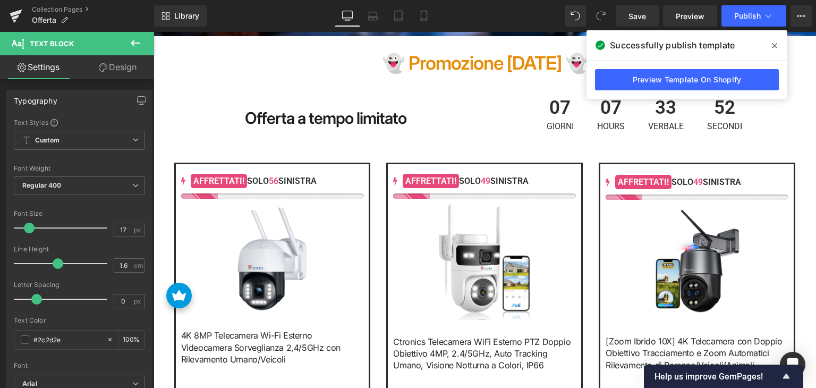
scroll to position [379, 0]
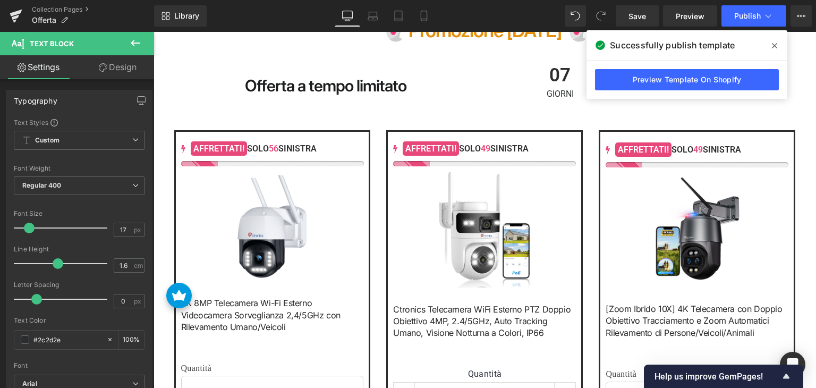
drag, startPoint x: 776, startPoint y: 47, endPoint x: 619, endPoint y: 18, distance: 159.9
click at [776, 47] on icon at bounding box center [774, 45] width 5 height 8
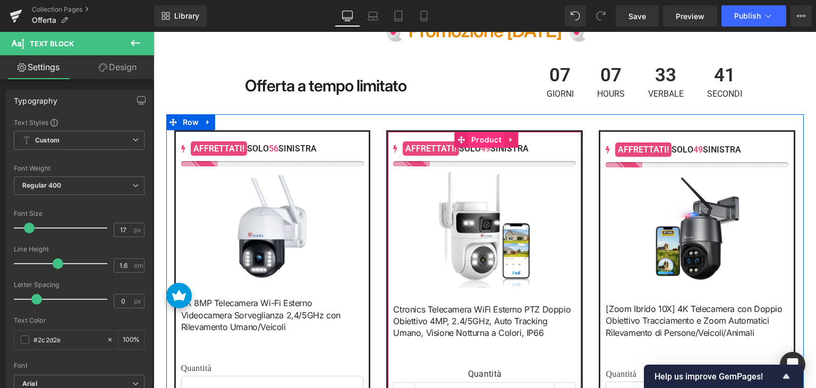
click at [482, 144] on span "Product" at bounding box center [486, 140] width 36 height 16
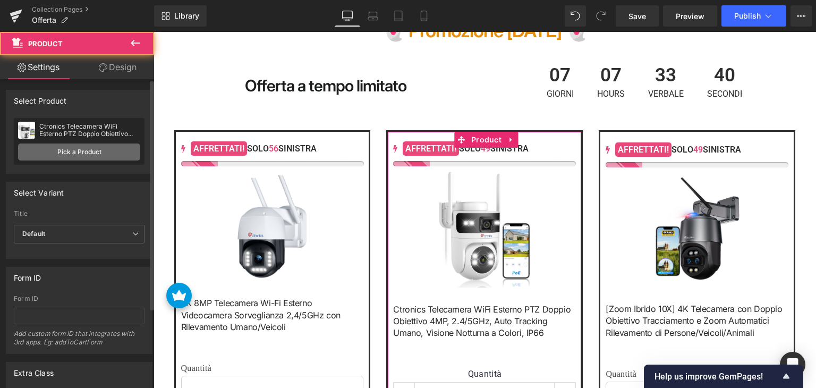
click at [74, 155] on link "Pick a Product" at bounding box center [79, 151] width 122 height 17
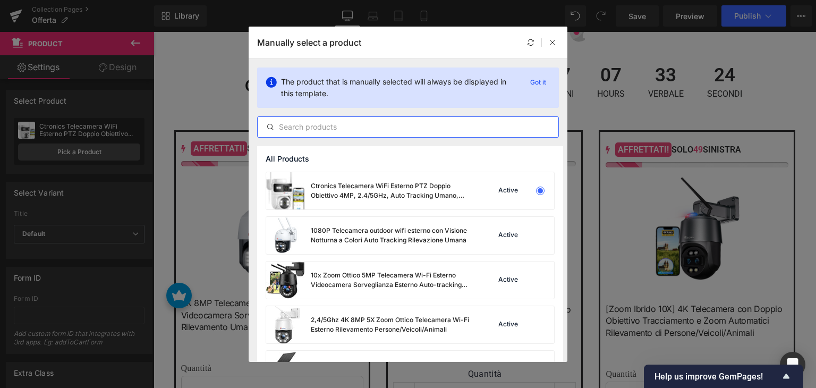
click at [353, 124] on input "text" at bounding box center [408, 127] width 301 height 13
paste input "4K 8MP 16X Zoom Ottico Telecamera Wi-Fi Esterno 5Ghz/2.4Ghz Auto"
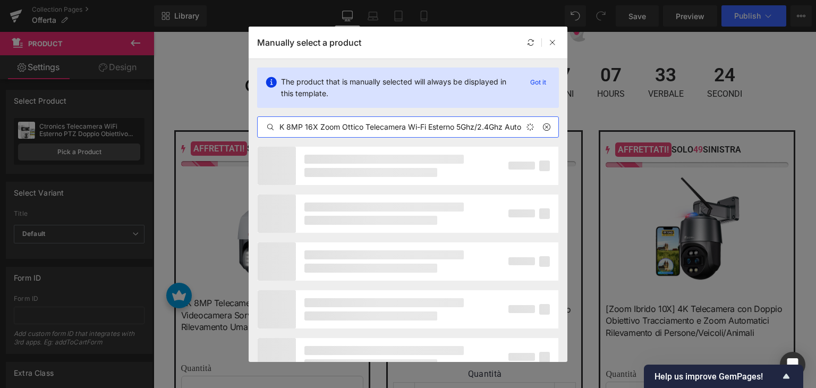
scroll to position [0, 5]
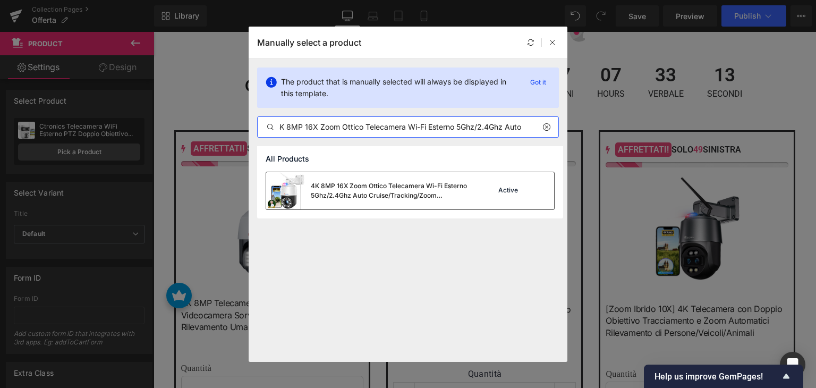
type input "4K 8MP 16X Zoom Ottico Telecamera Wi-Fi Esterno 5Ghz/2.4Ghz Auto"
drag, startPoint x: 335, startPoint y: 189, endPoint x: 181, endPoint y: 158, distance: 156.6
click at [335, 189] on div "4K 8MP 16X Zoom Ottico Telecamera Wi-Fi Esterno 5Ghz/2.4Ghz Auto Cruise/Trackin…" at bounding box center [390, 190] width 159 height 19
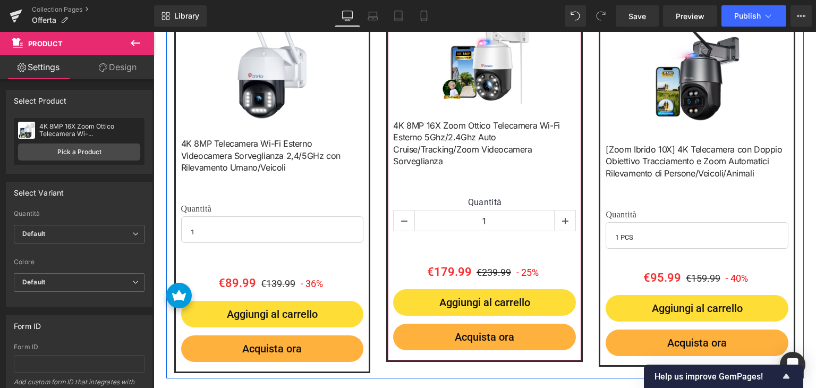
scroll to position [592, 0]
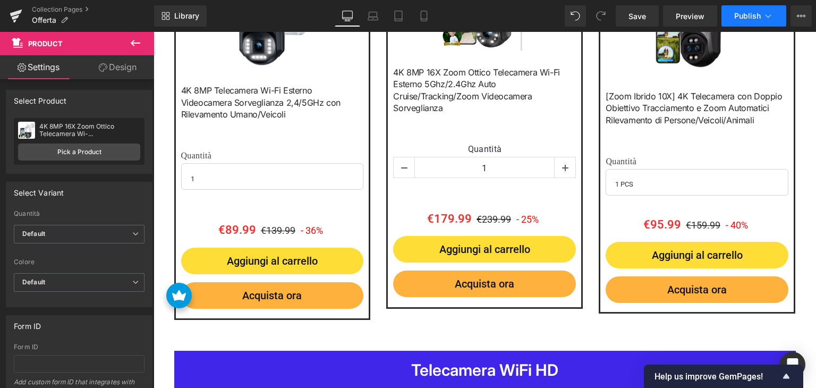
click at [765, 15] on icon at bounding box center [768, 16] width 11 height 11
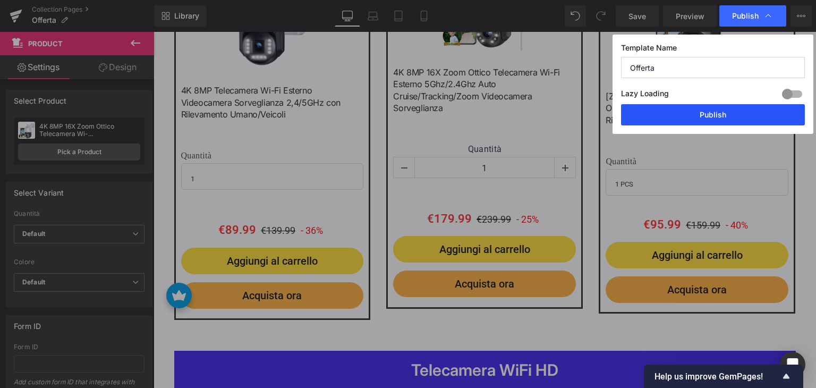
click at [701, 114] on button "Publish" at bounding box center [713, 114] width 184 height 21
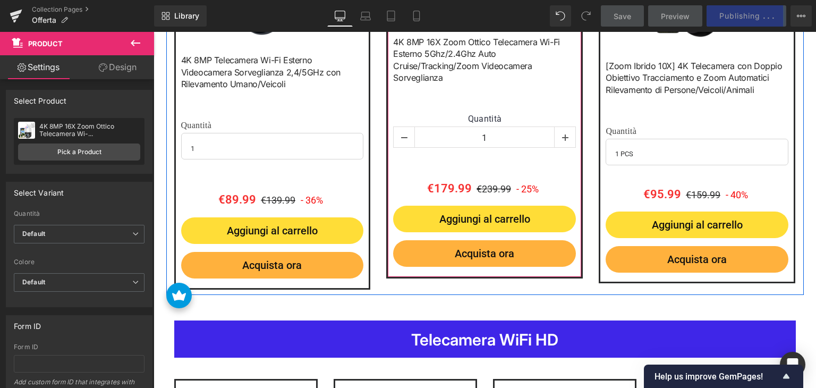
scroll to position [645, 0]
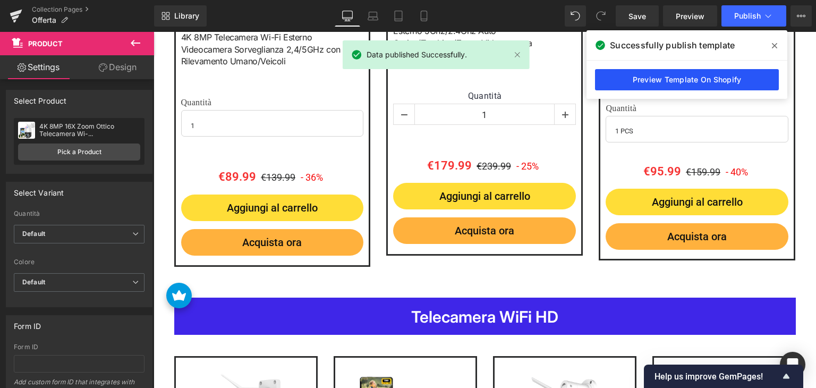
click at [656, 75] on link "Preview Template On Shopify" at bounding box center [687, 79] width 184 height 21
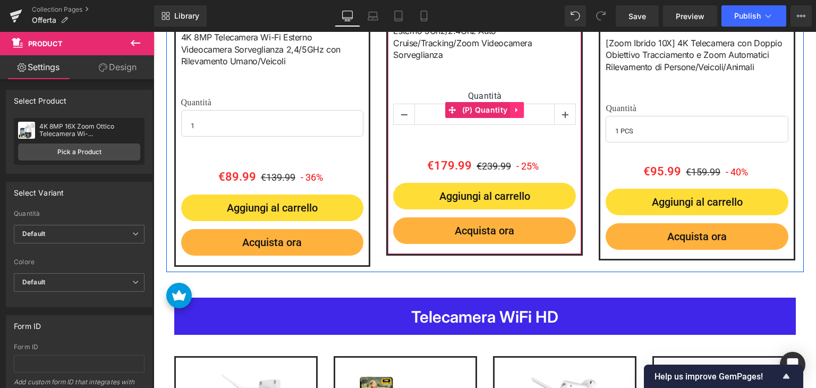
click at [513, 108] on icon at bounding box center [516, 110] width 7 height 8
click at [520, 113] on icon at bounding box center [523, 109] width 7 height 7
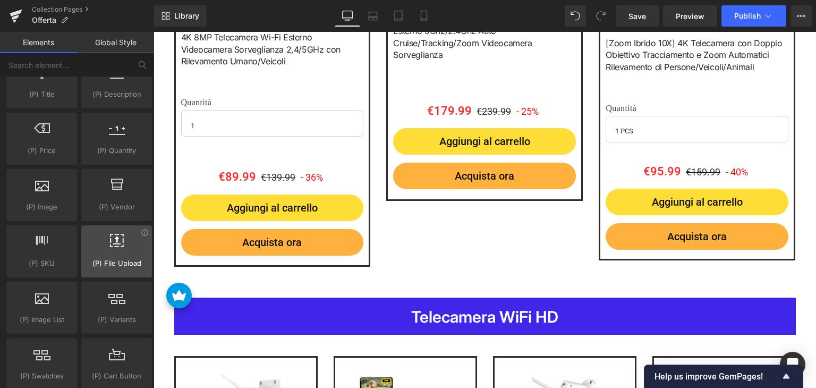
scroll to position [1062, 0]
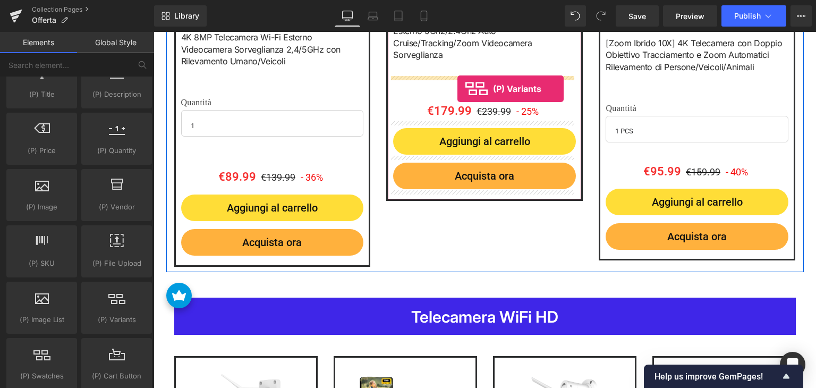
drag, startPoint x: 262, startPoint y: 336, endPoint x: 457, endPoint y: 88, distance: 315.4
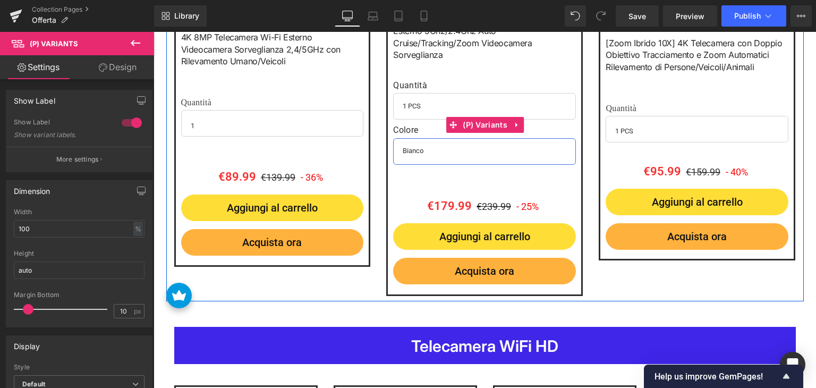
click at [428, 149] on select "Bianco Nero" at bounding box center [484, 151] width 183 height 27
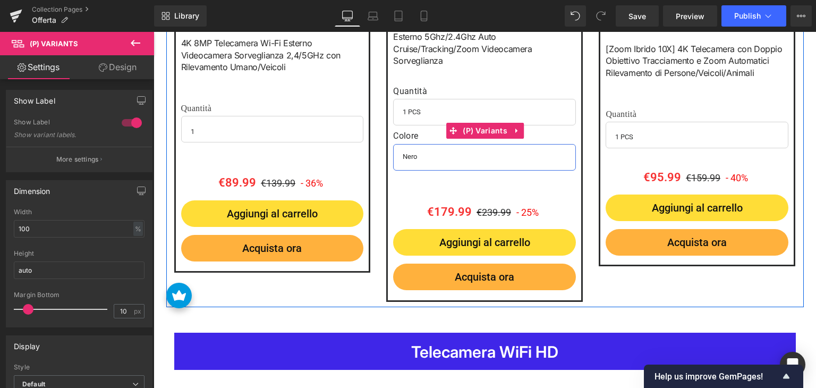
click at [393, 144] on select "Bianco Nero" at bounding box center [484, 157] width 183 height 27
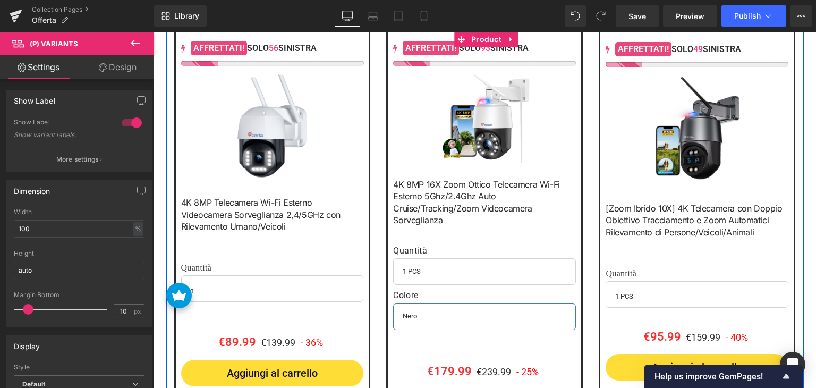
scroll to position [533, 0]
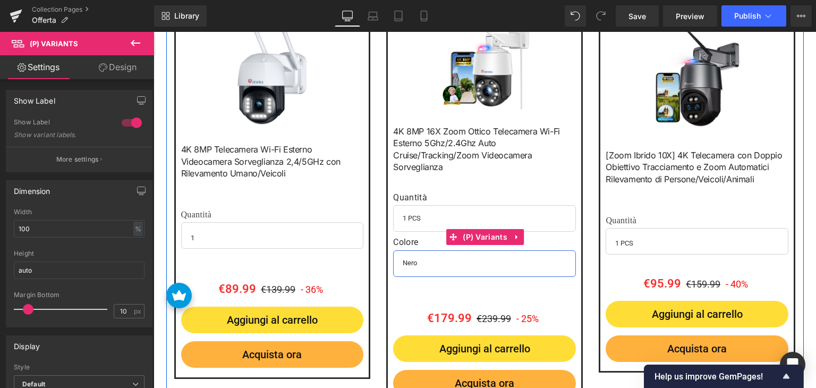
click at [419, 265] on select "Bianco Nero" at bounding box center [484, 263] width 183 height 27
select select "Bianco"
click at [393, 250] on select "Bianco Nero" at bounding box center [484, 263] width 183 height 27
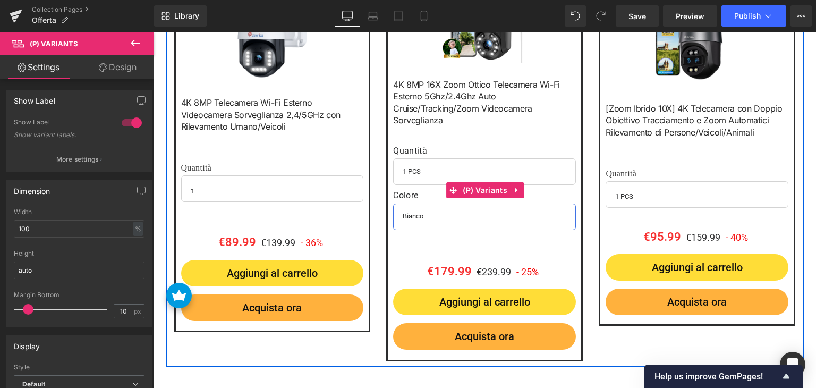
scroll to position [586, 0]
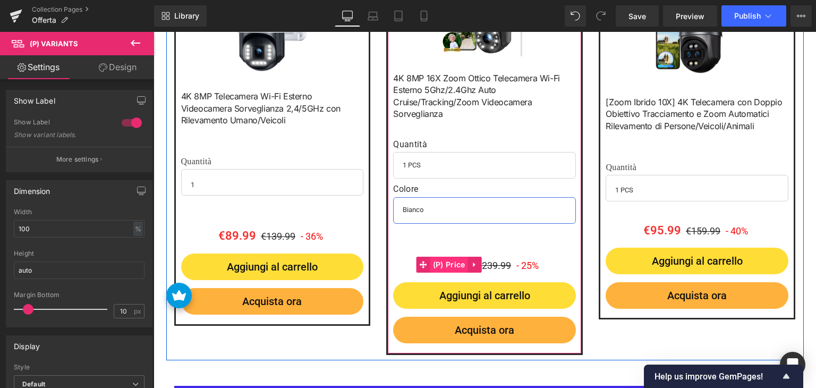
click at [449, 264] on span "(P) Price" at bounding box center [449, 265] width 38 height 16
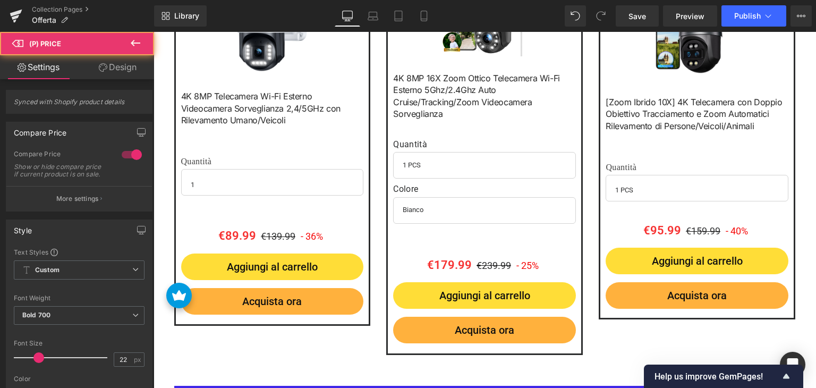
drag, startPoint x: 125, startPoint y: 71, endPoint x: 55, endPoint y: 137, distance: 95.8
click at [125, 71] on link "Design" at bounding box center [117, 67] width 77 height 24
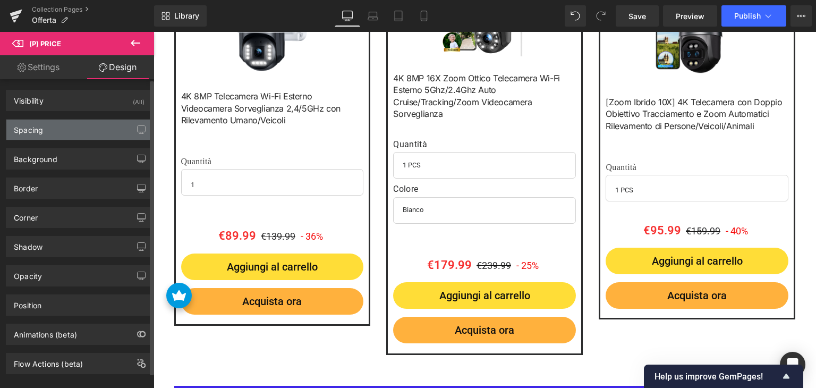
click at [59, 129] on div "Spacing" at bounding box center [79, 130] width 146 height 20
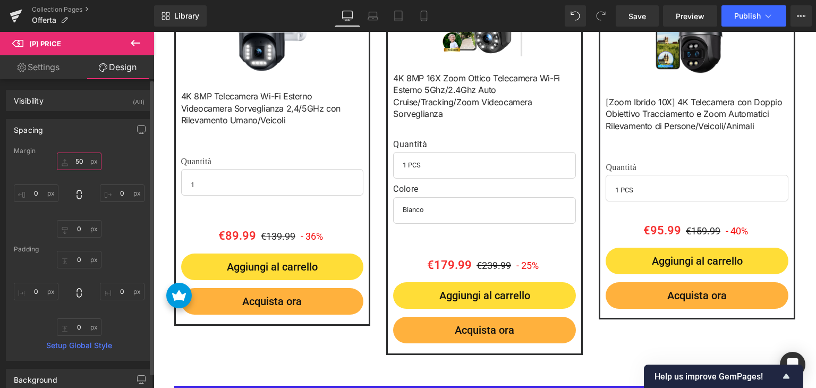
click at [81, 160] on input "50" at bounding box center [79, 161] width 45 height 18
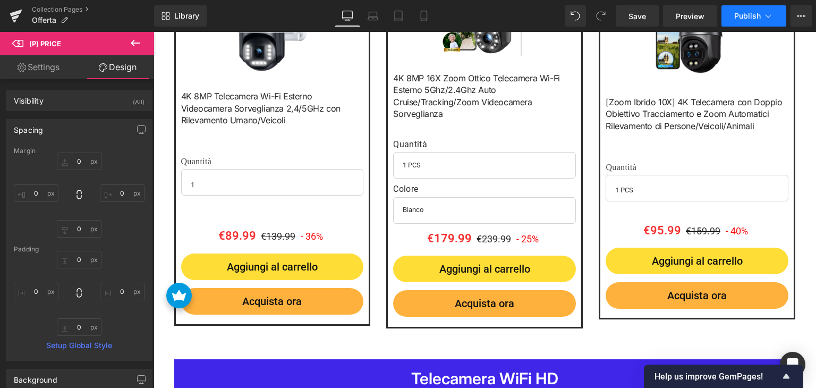
click at [747, 20] on span "Publish" at bounding box center [747, 16] width 27 height 8
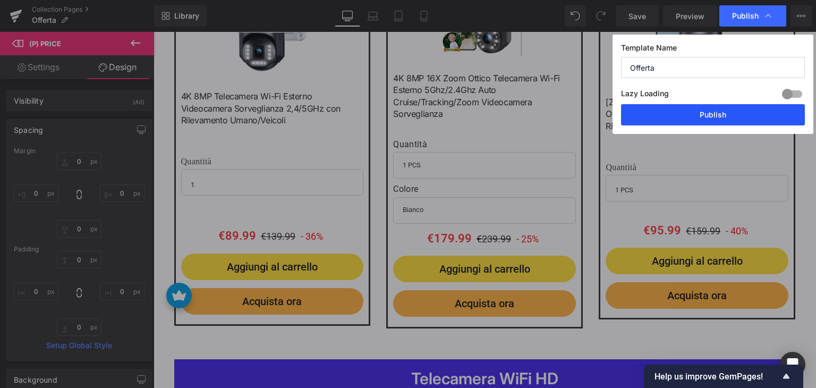
click at [701, 113] on button "Publish" at bounding box center [713, 114] width 184 height 21
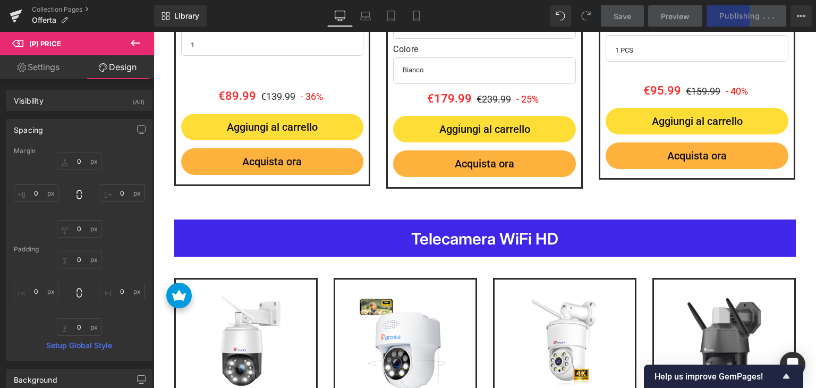
scroll to position [692, 0]
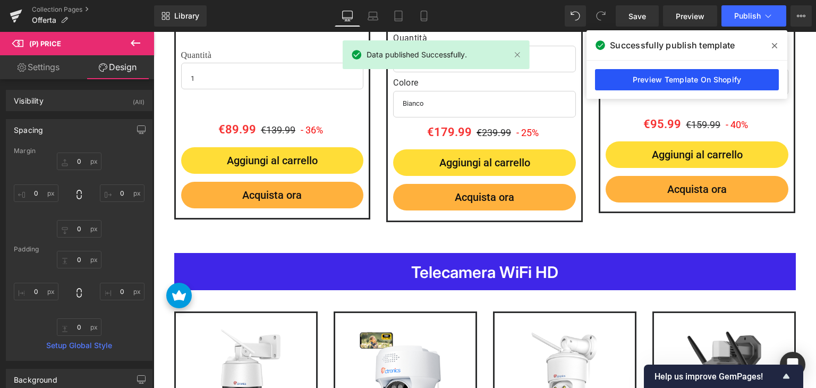
click at [668, 85] on link "Preview Template On Shopify" at bounding box center [687, 79] width 184 height 21
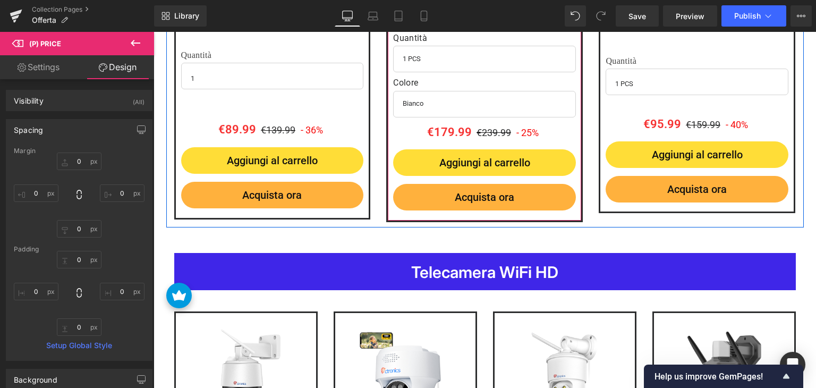
scroll to position [533, 0]
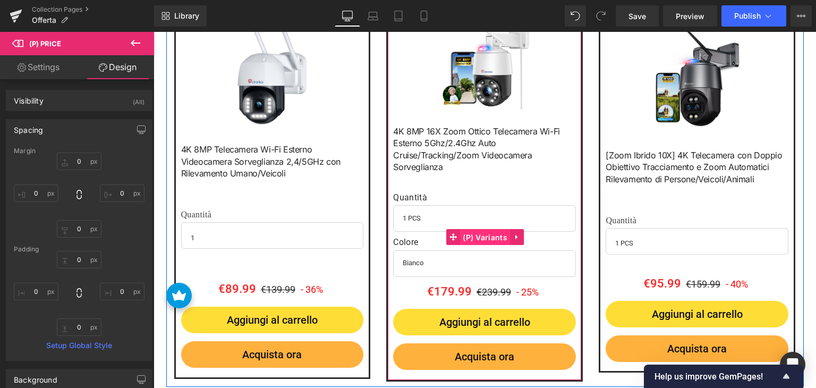
click at [474, 237] on span "(P) Variants" at bounding box center [485, 237] width 50 height 16
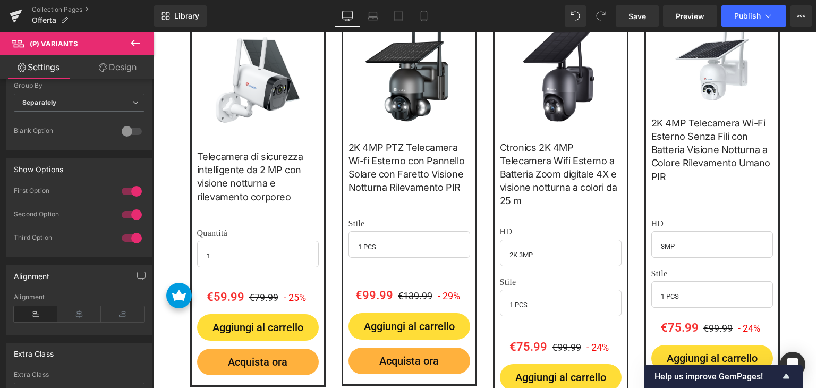
scroll to position [1967, 0]
